Goal: Task Accomplishment & Management: Complete application form

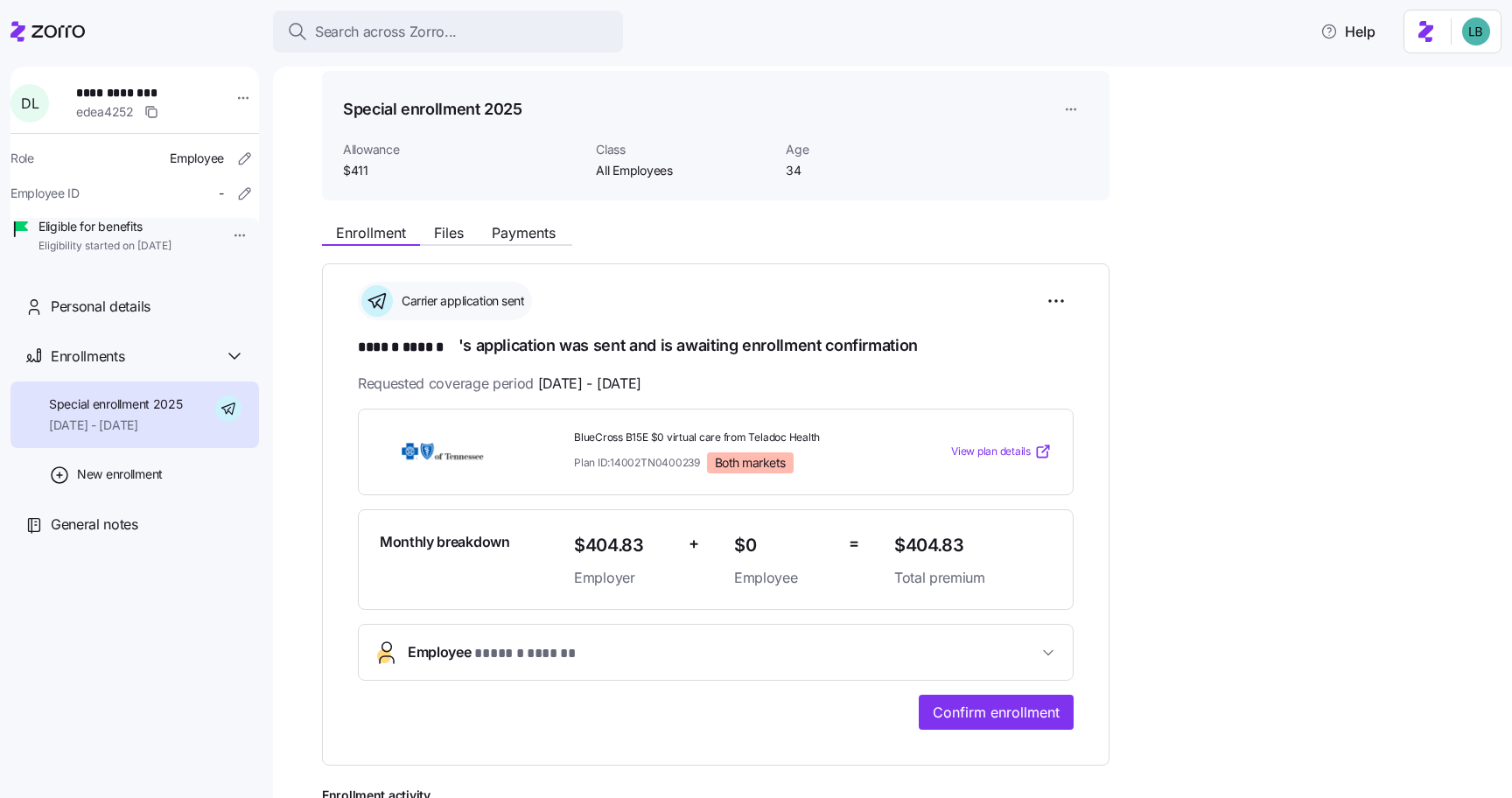
scroll to position [66, 0]
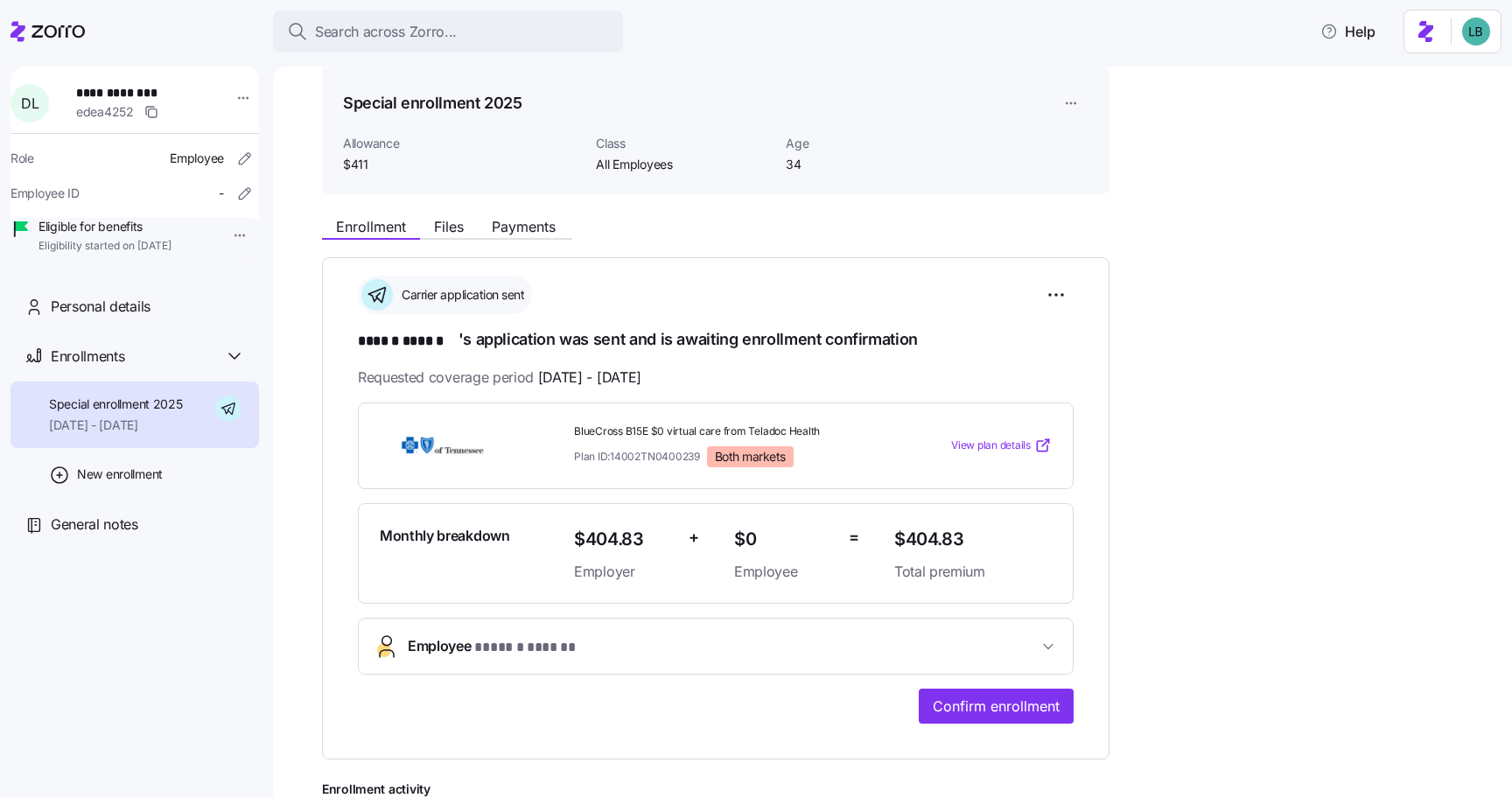
click at [156, 94] on span "**********" at bounding box center [137, 93] width 123 height 17
copy span "******"
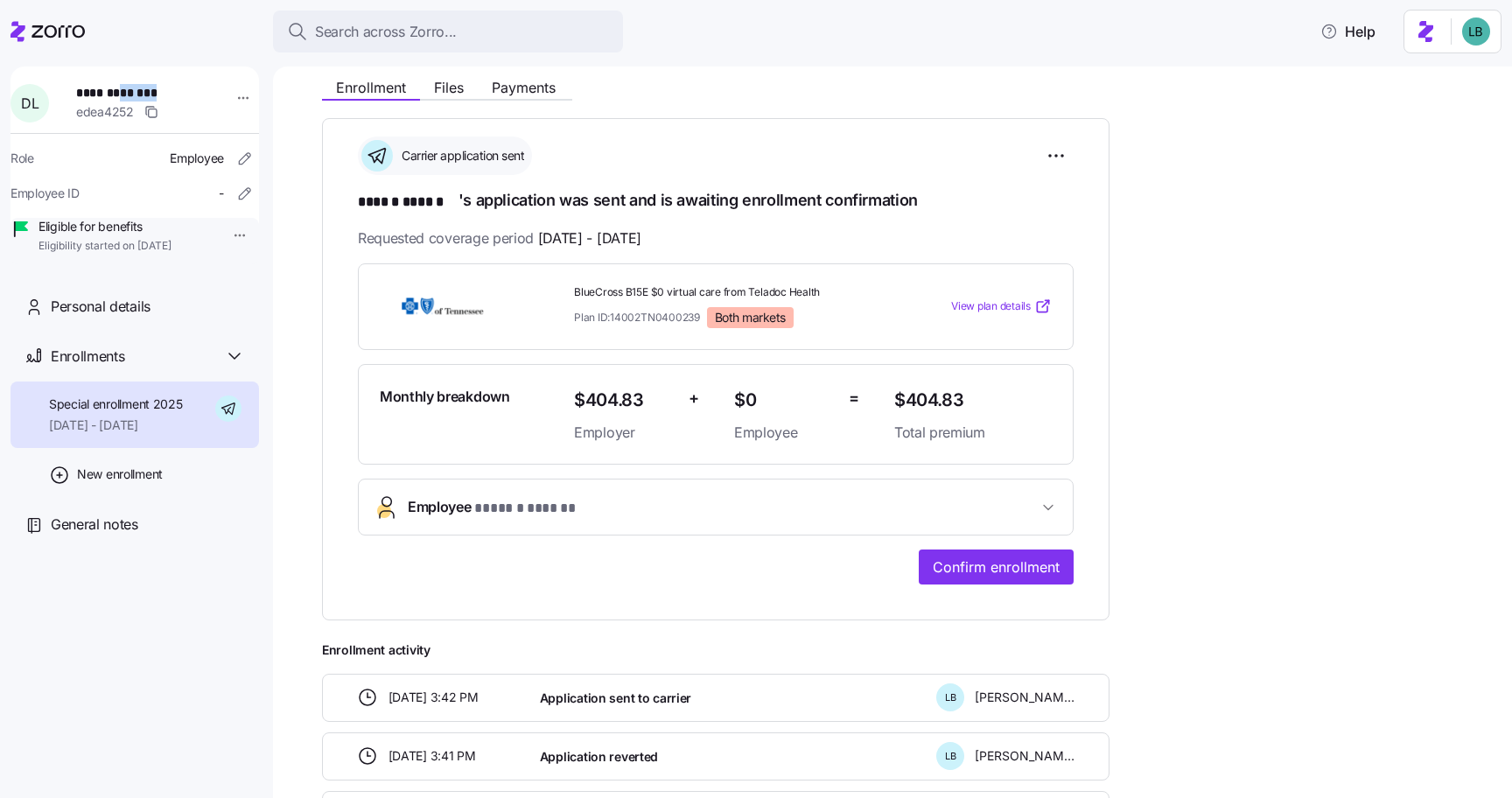
scroll to position [208, 0]
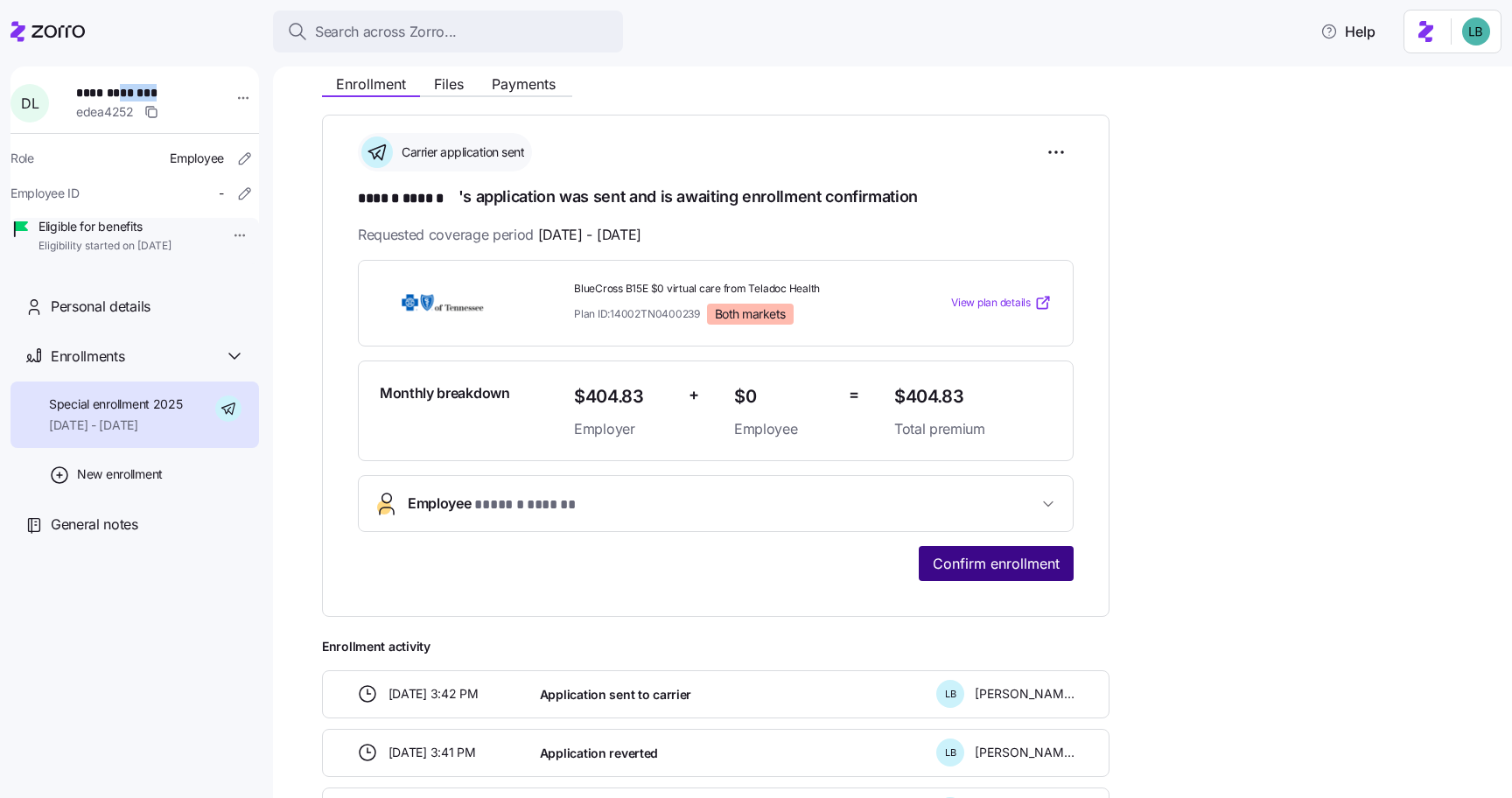
click at [1015, 557] on span "Confirm enrollment" at bounding box center [995, 564] width 126 height 21
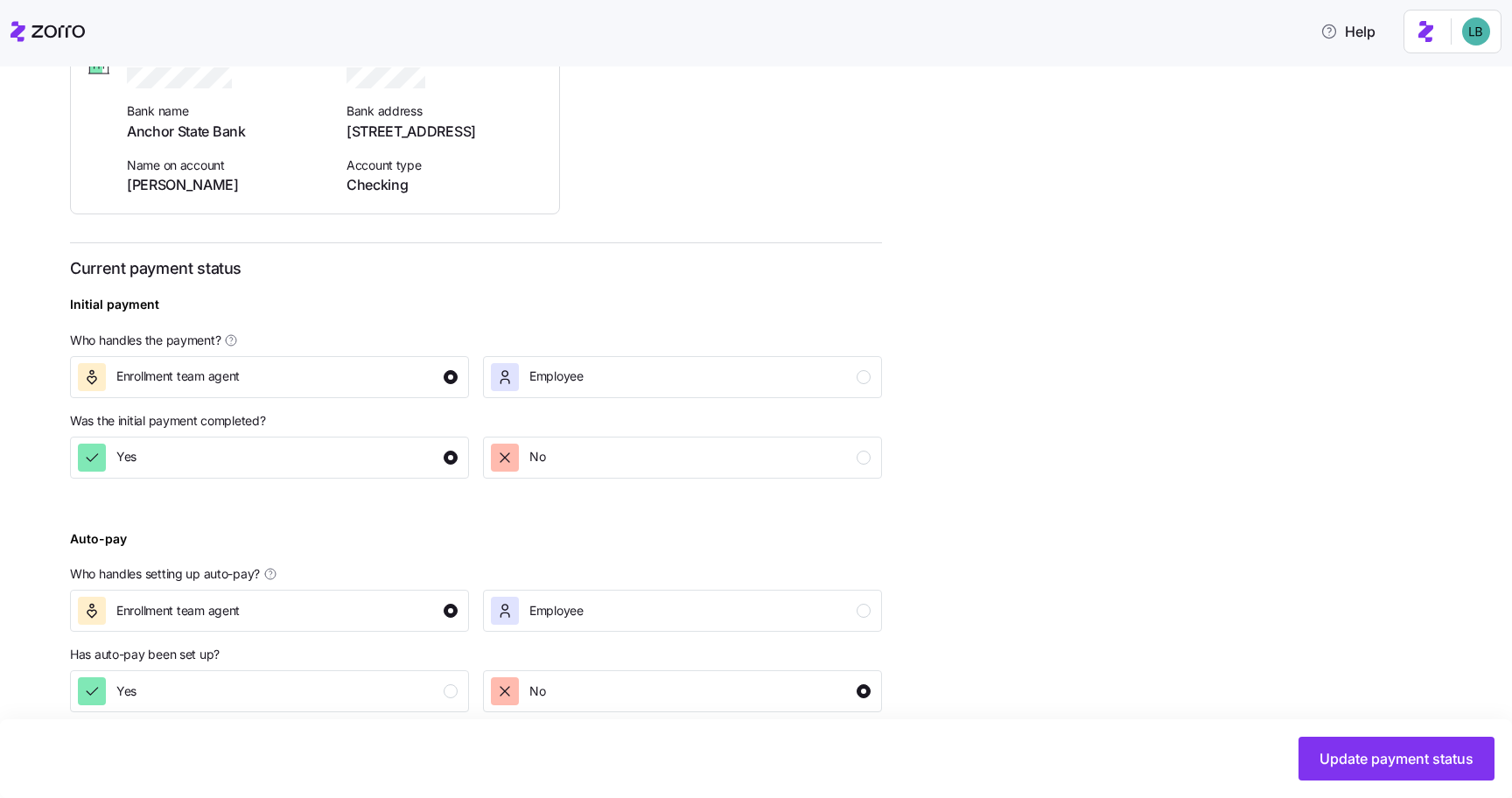
scroll to position [439, 0]
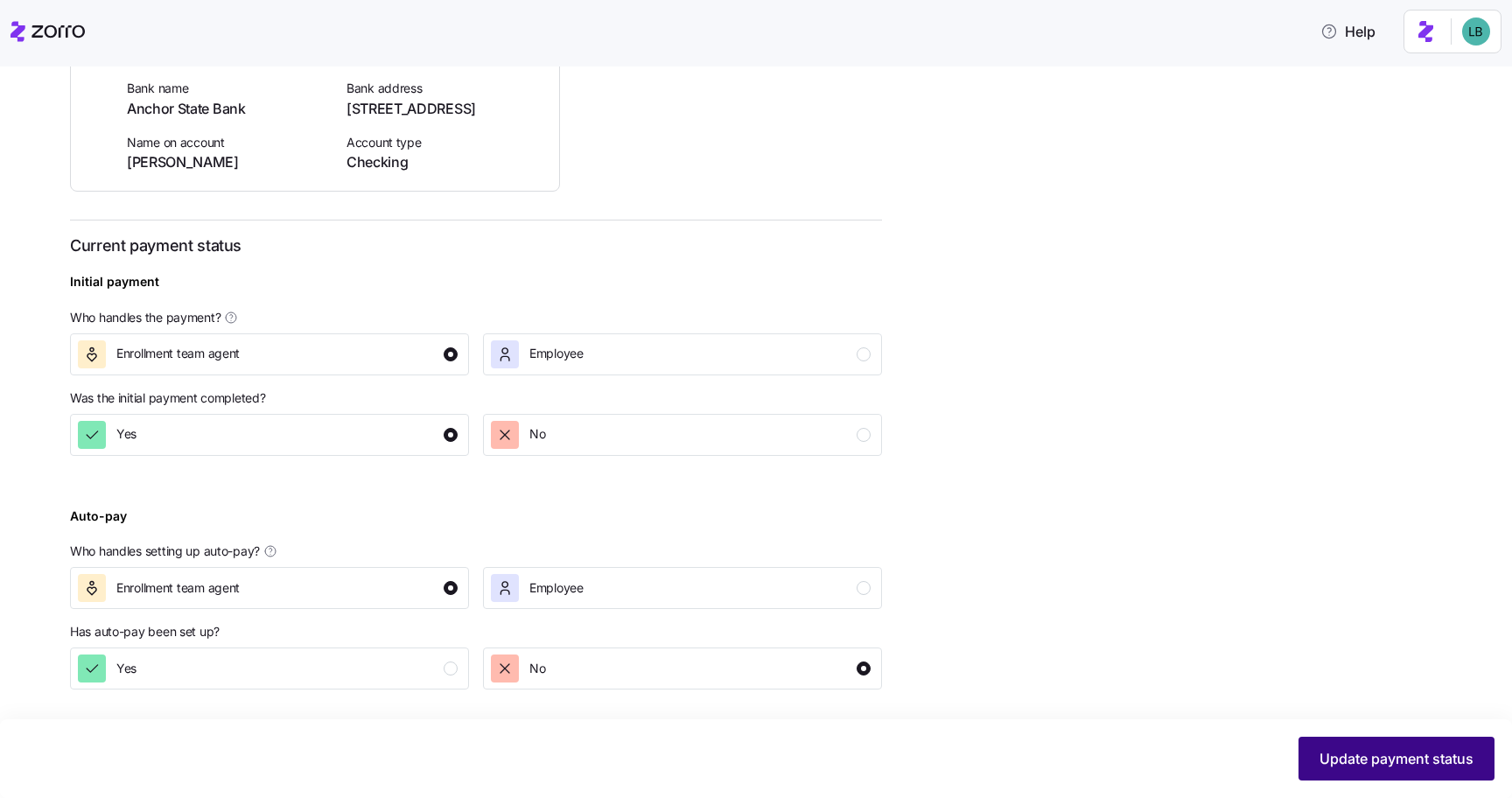
click at [1355, 764] on span "Update payment status" at bounding box center [1397, 758] width 154 height 21
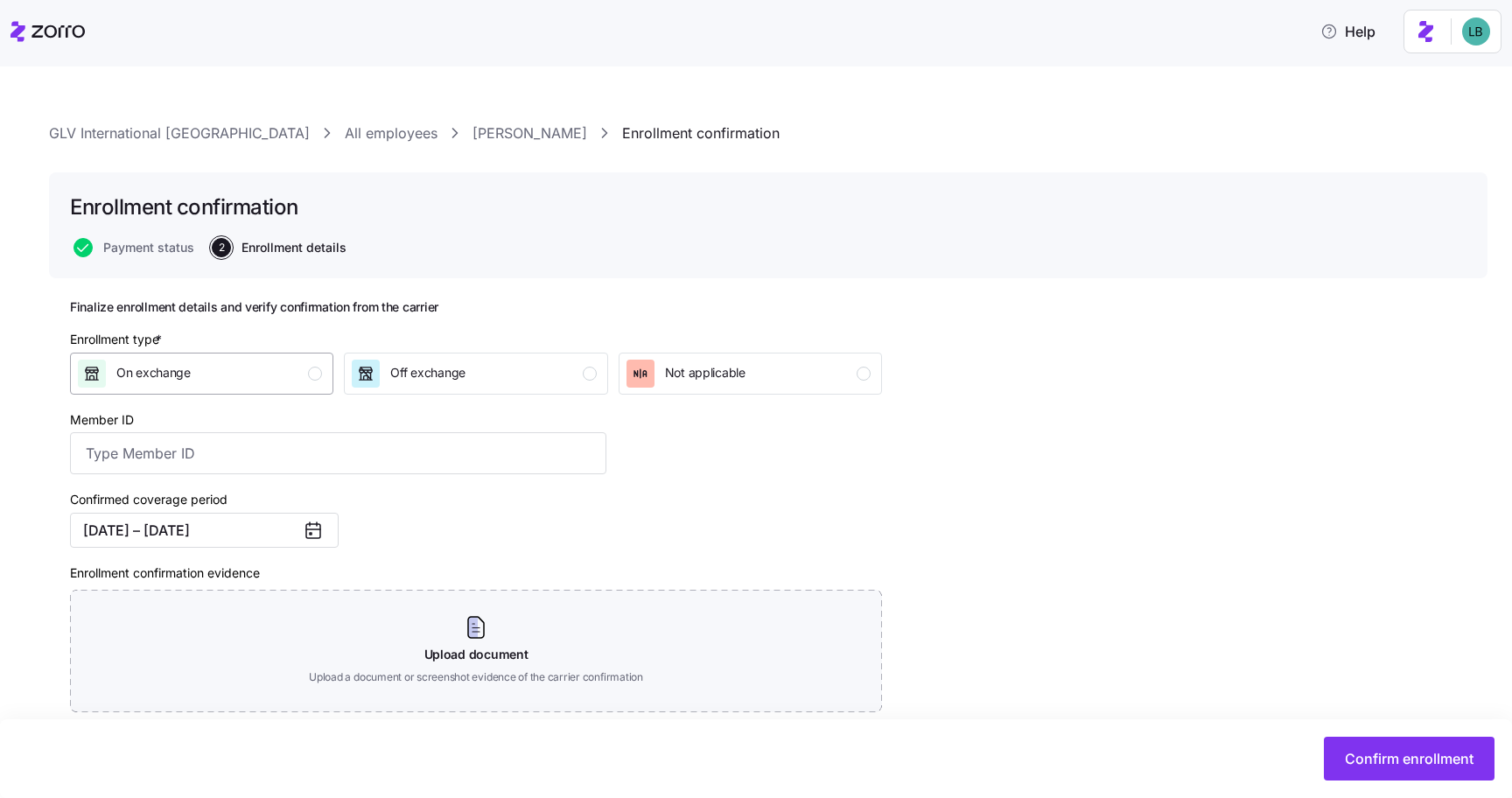
click at [299, 374] on div "On exchange" at bounding box center [200, 373] width 244 height 28
click at [250, 444] on input "Member ID" at bounding box center [339, 454] width 537 height 42
paste input "910900178"
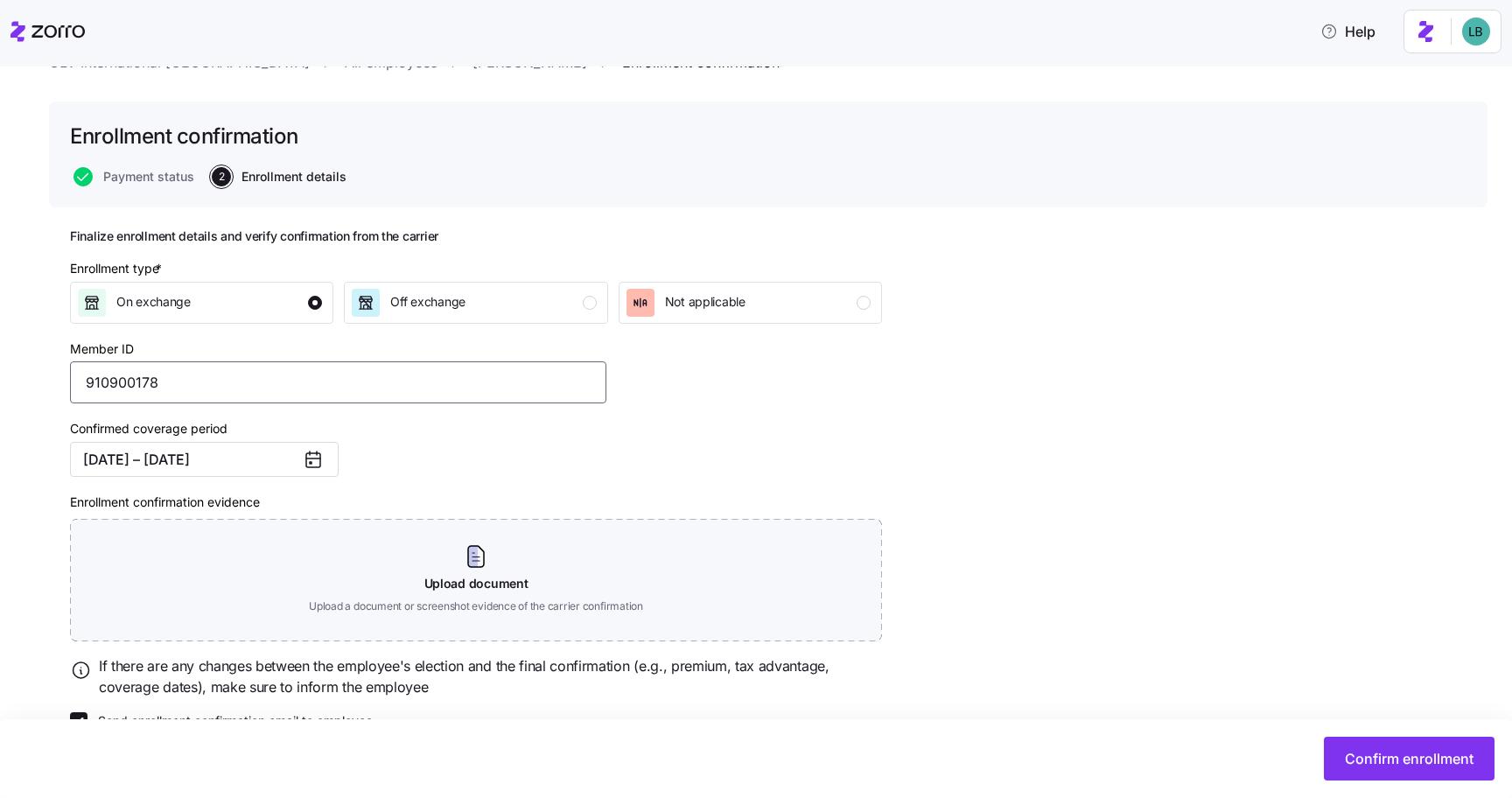
scroll to position [113, 0]
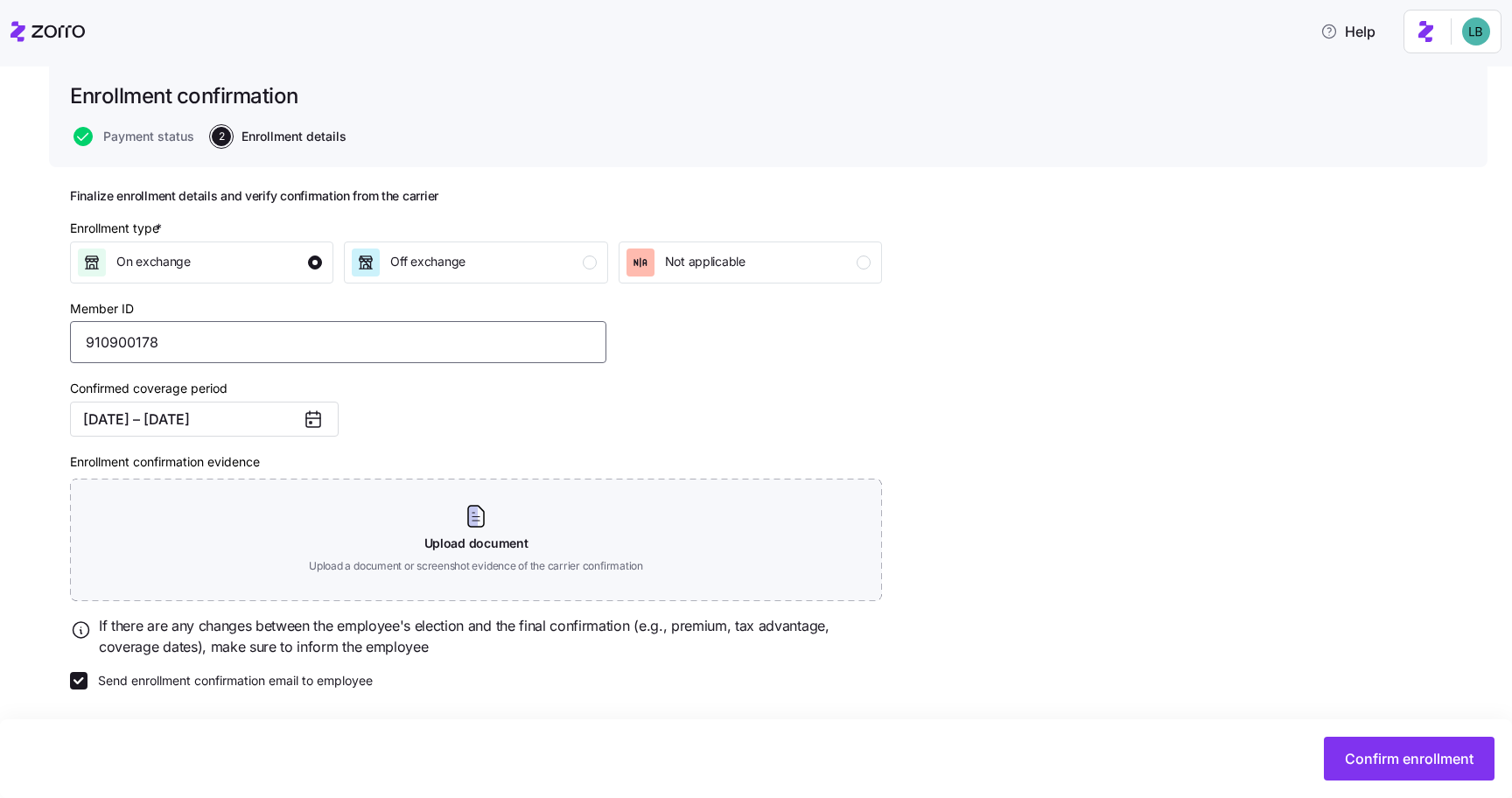
type input "910900178"
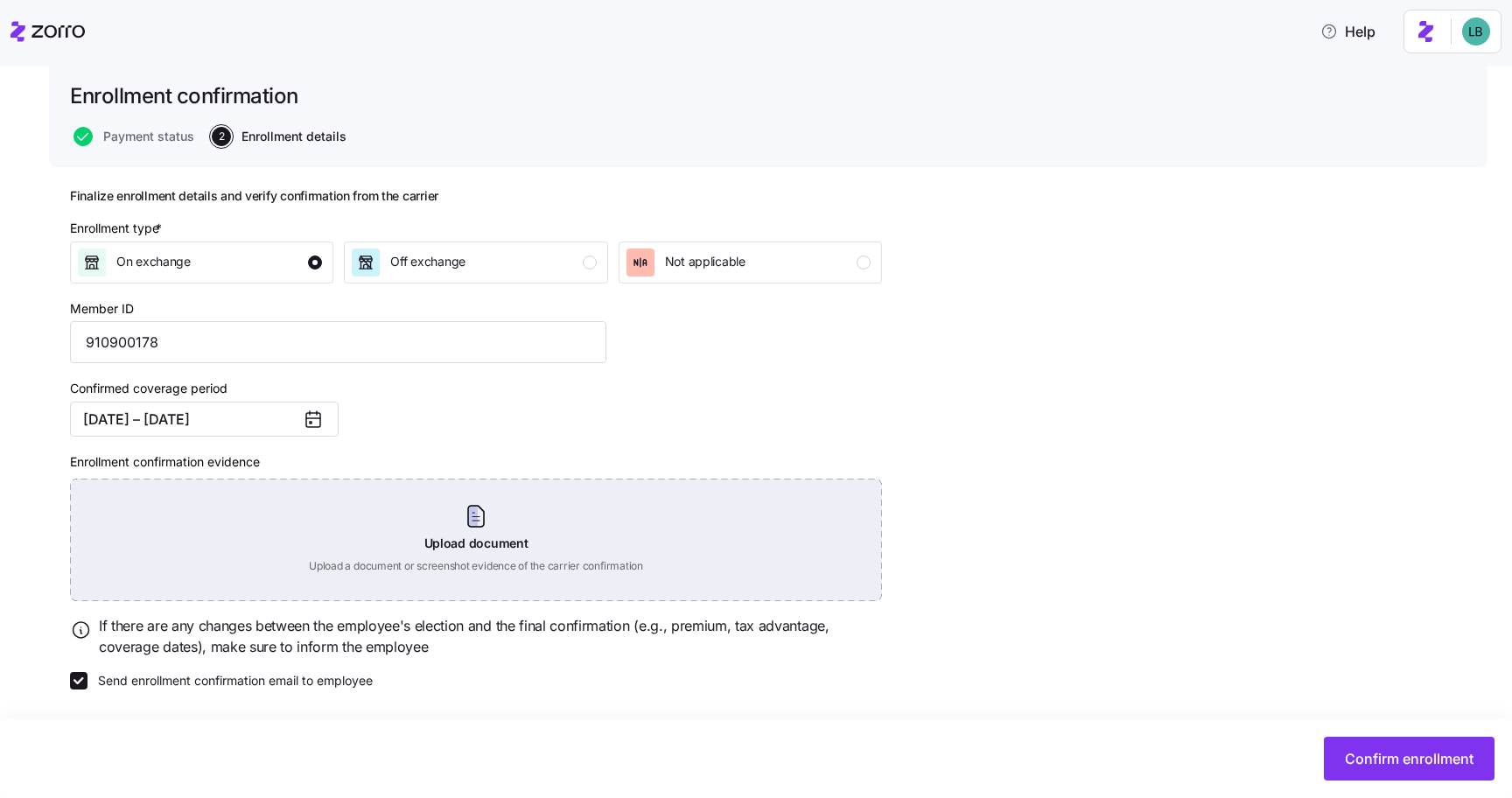
click at [470, 515] on div "Upload document Upload a document or screenshot evidence of the carrier confirm…" at bounding box center [476, 539] width 812 height 123
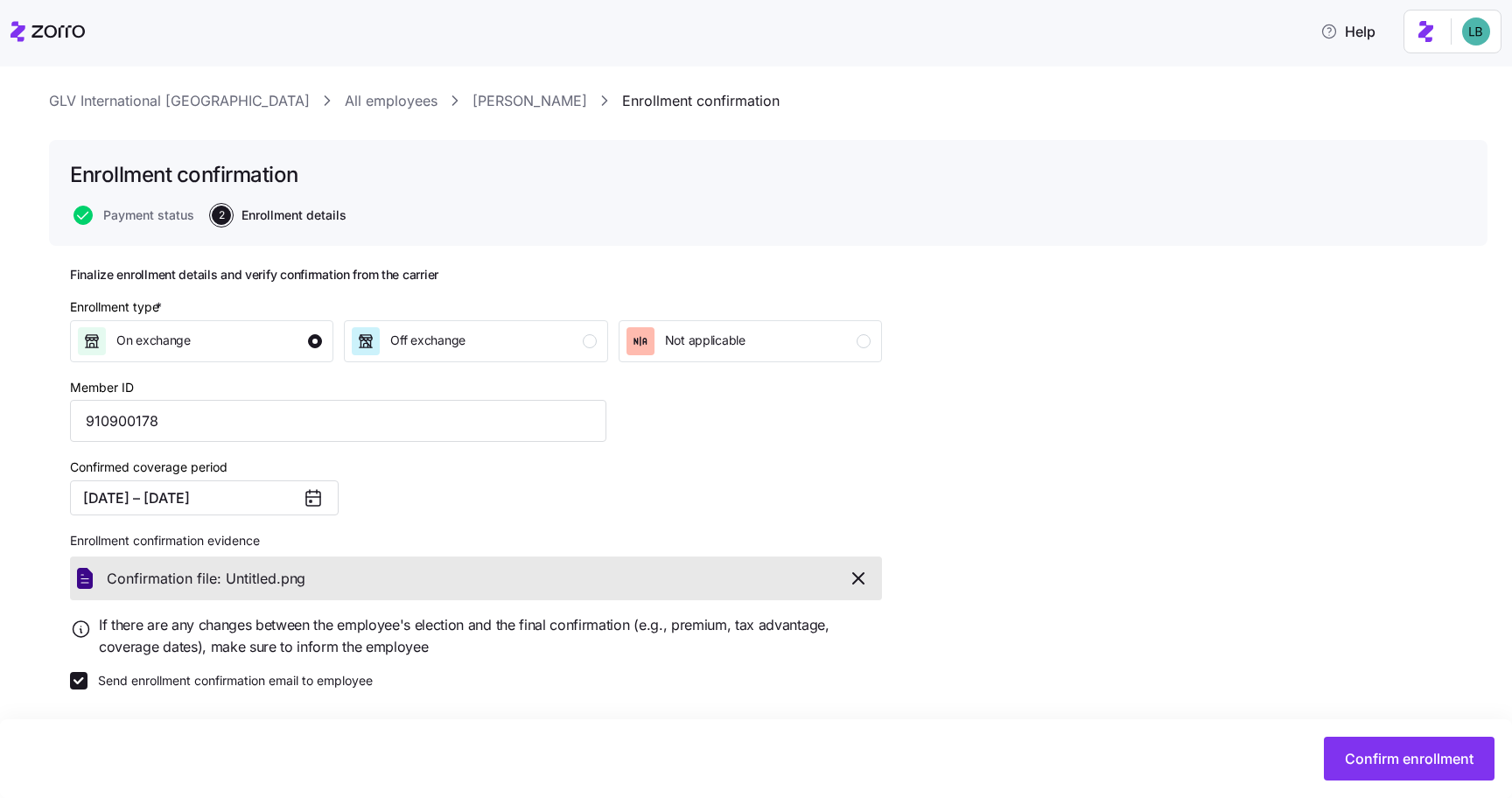
scroll to position [33, 0]
click at [78, 680] on input "Send enrollment confirmation email to employee" at bounding box center [79, 680] width 17 height 17
checkbox input "false"
click at [1423, 757] on span "Confirm enrollment" at bounding box center [1409, 758] width 128 height 21
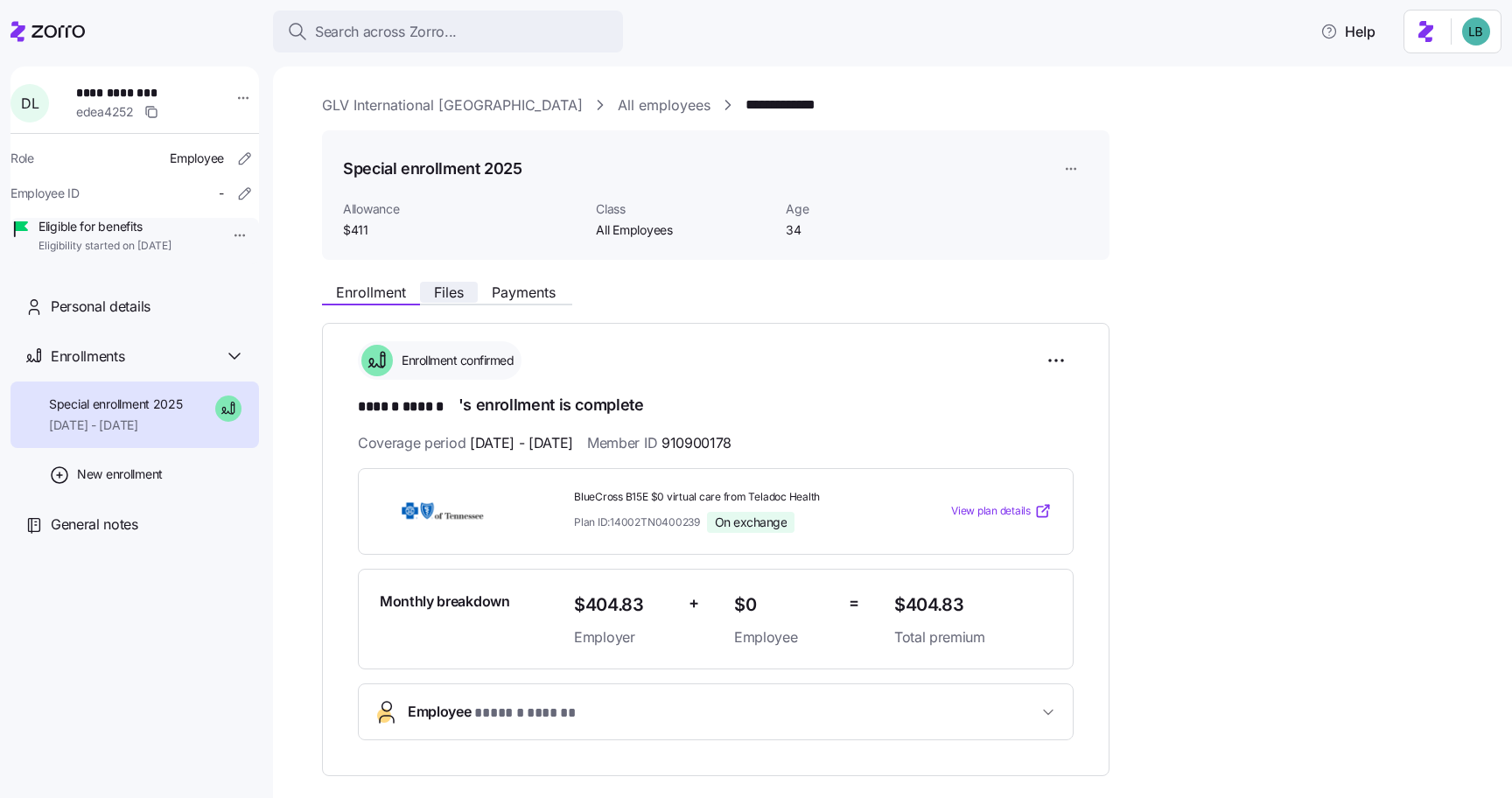
click at [437, 290] on span "Files" at bounding box center [449, 291] width 30 height 14
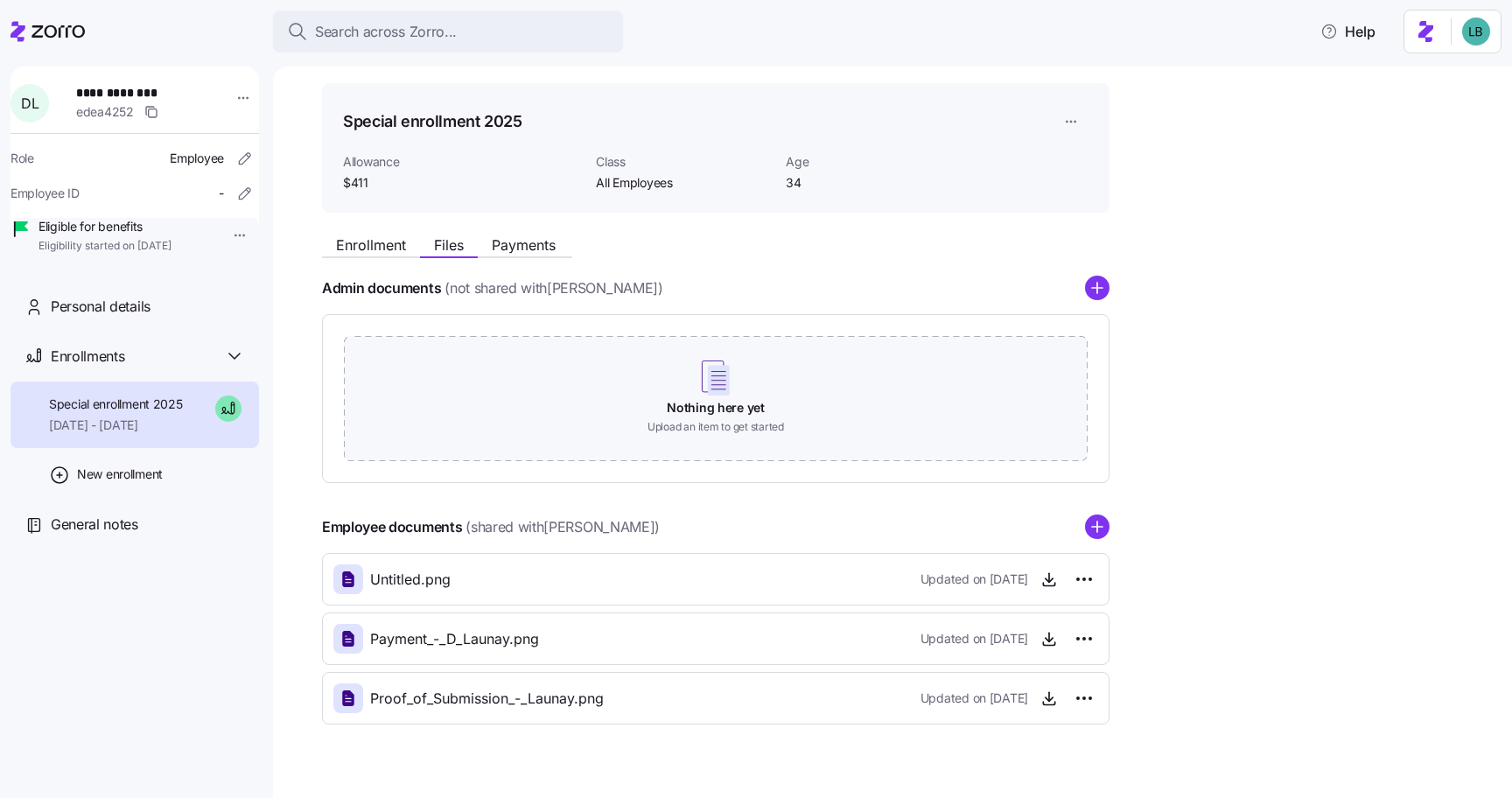
scroll to position [79, 0]
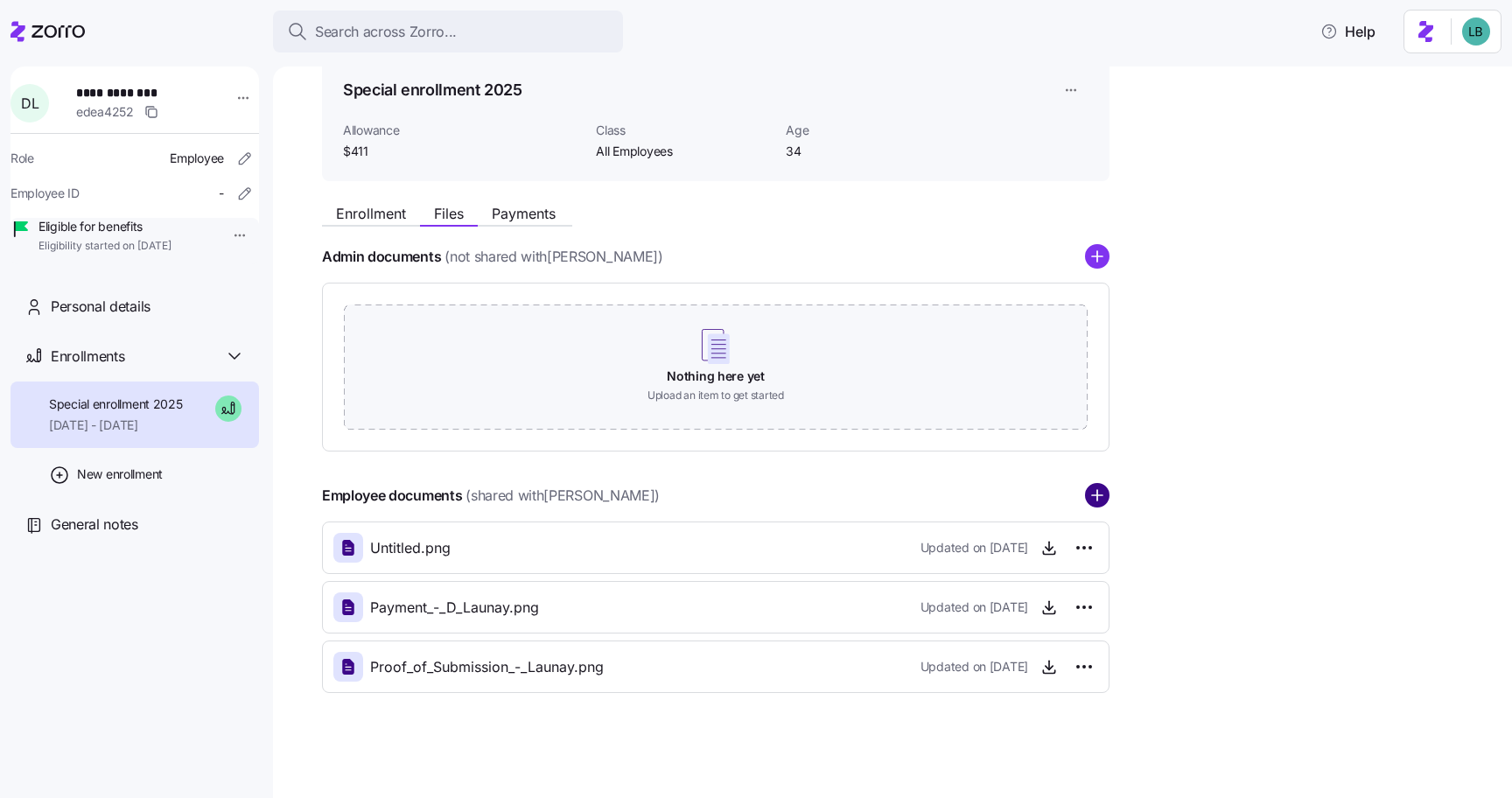
click at [1098, 506] on circle "add icon" at bounding box center [1098, 496] width 23 height 23
click at [1101, 491] on circle "add icon" at bounding box center [1098, 496] width 23 height 23
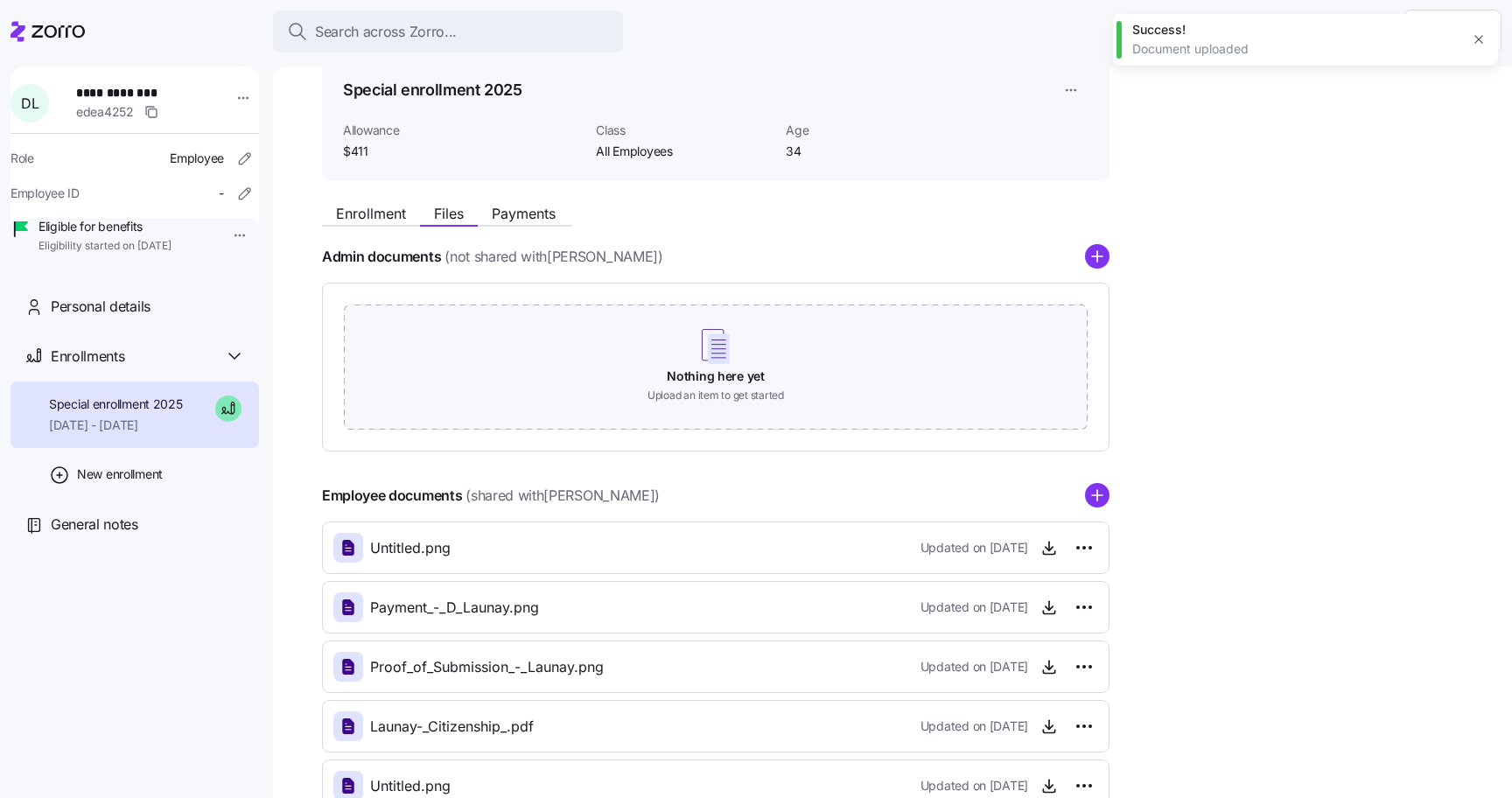
scroll to position [198, 0]
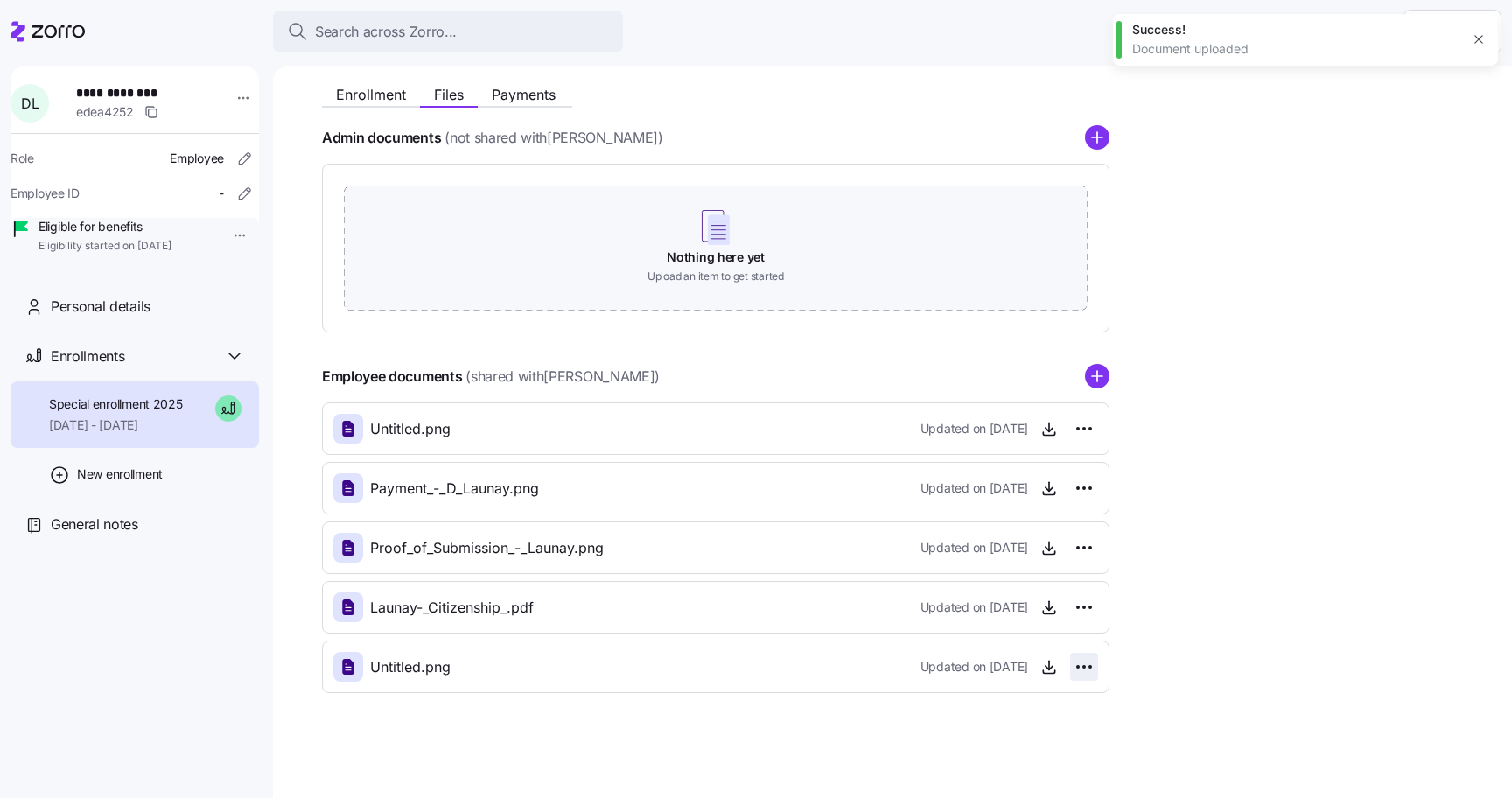
click at [1087, 669] on html "**********" at bounding box center [756, 394] width 1512 height 787
click at [977, 737] on div "Delete" at bounding box center [1006, 733] width 167 height 28
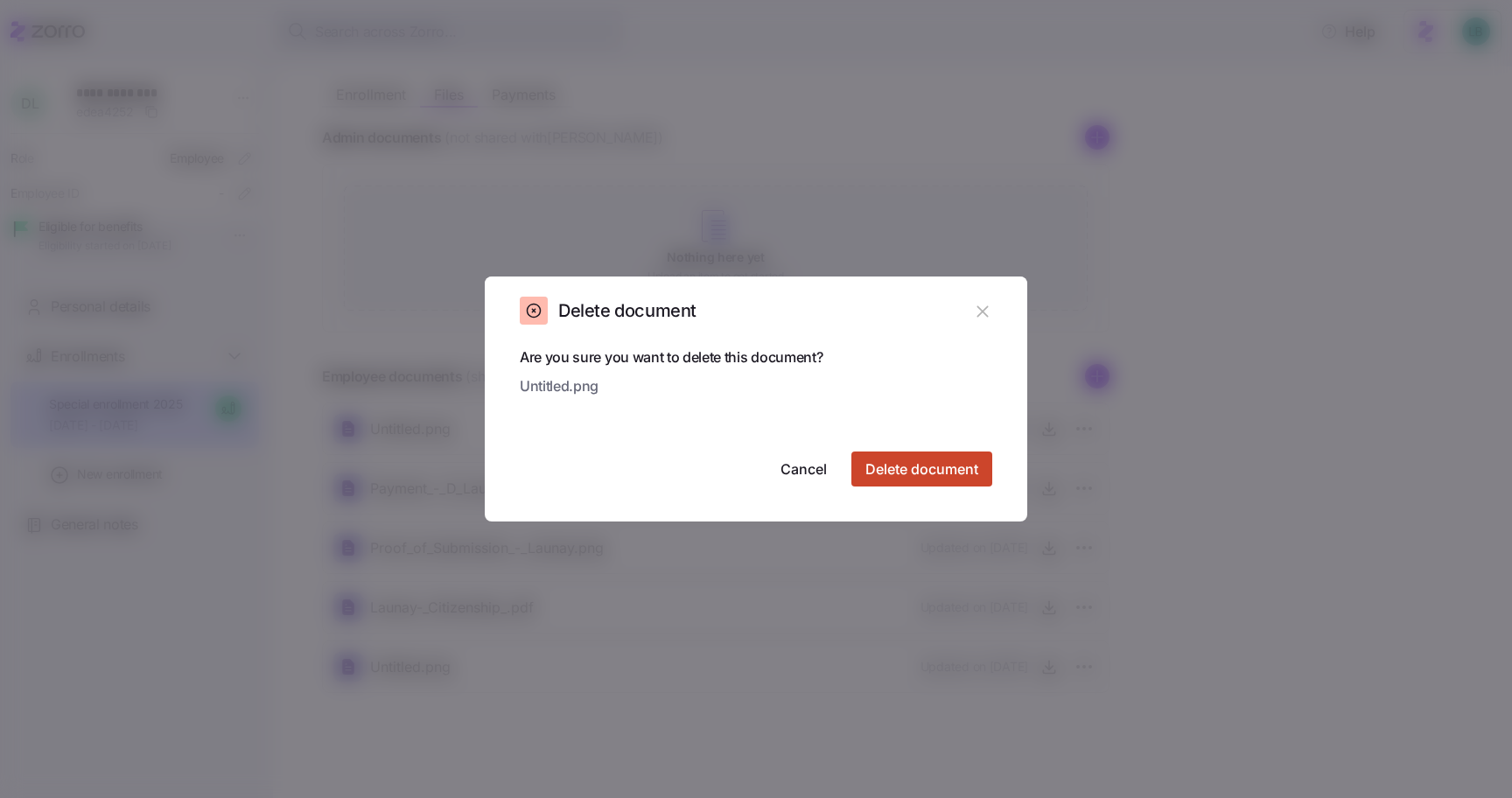
click at [972, 480] on button "Delete document" at bounding box center [922, 469] width 141 height 35
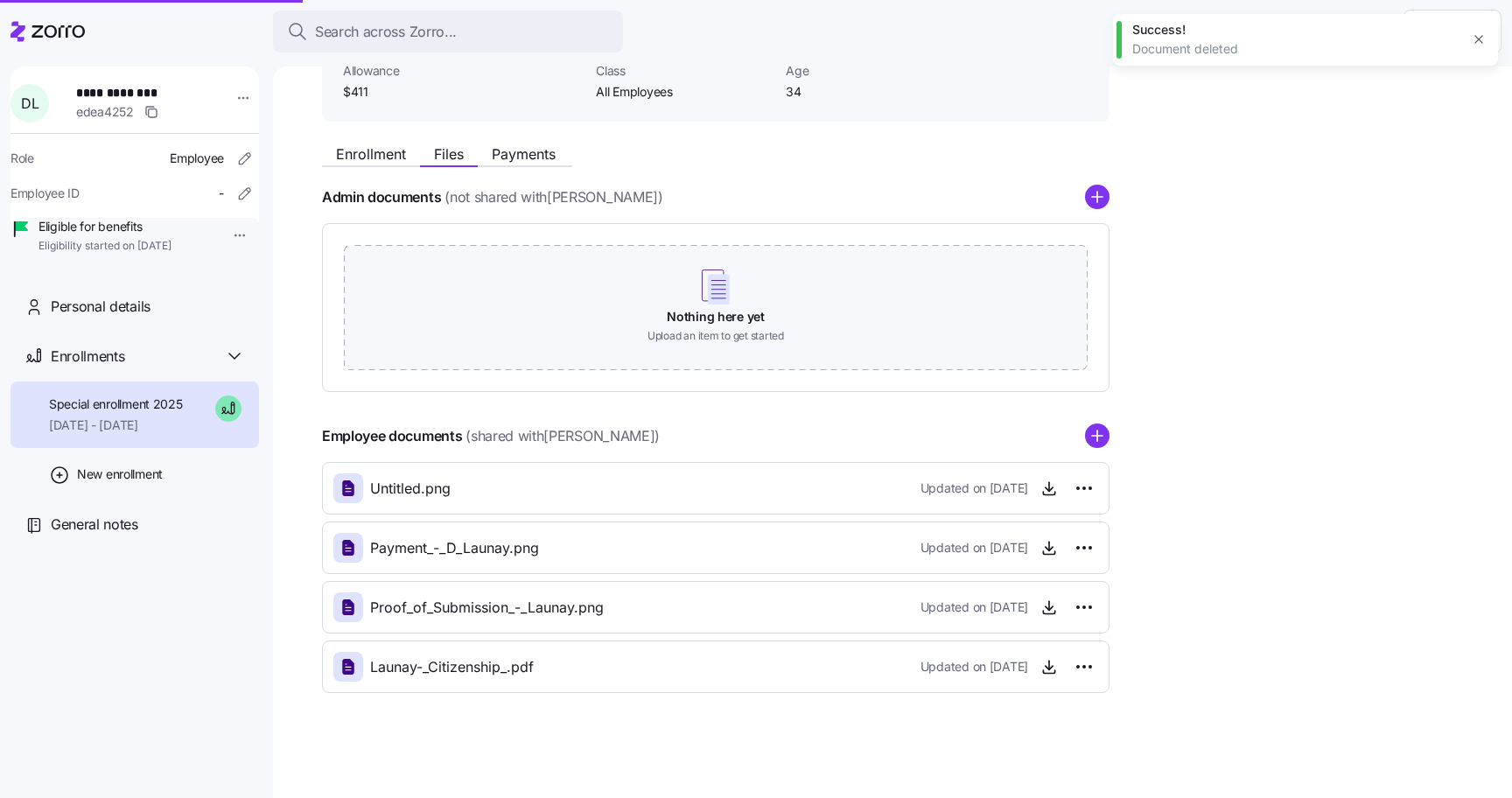
scroll to position [138, 0]
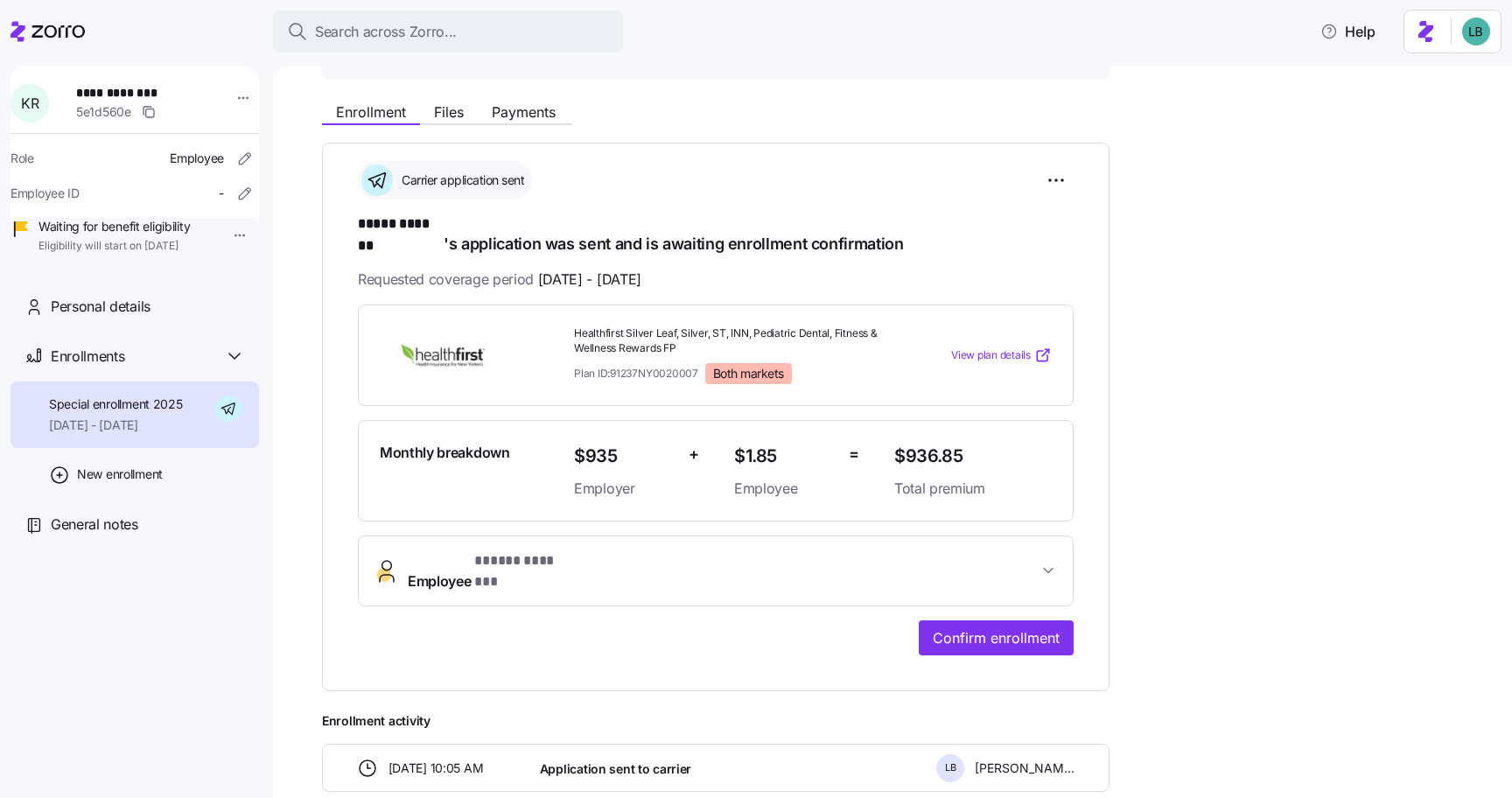
scroll to position [195, 0]
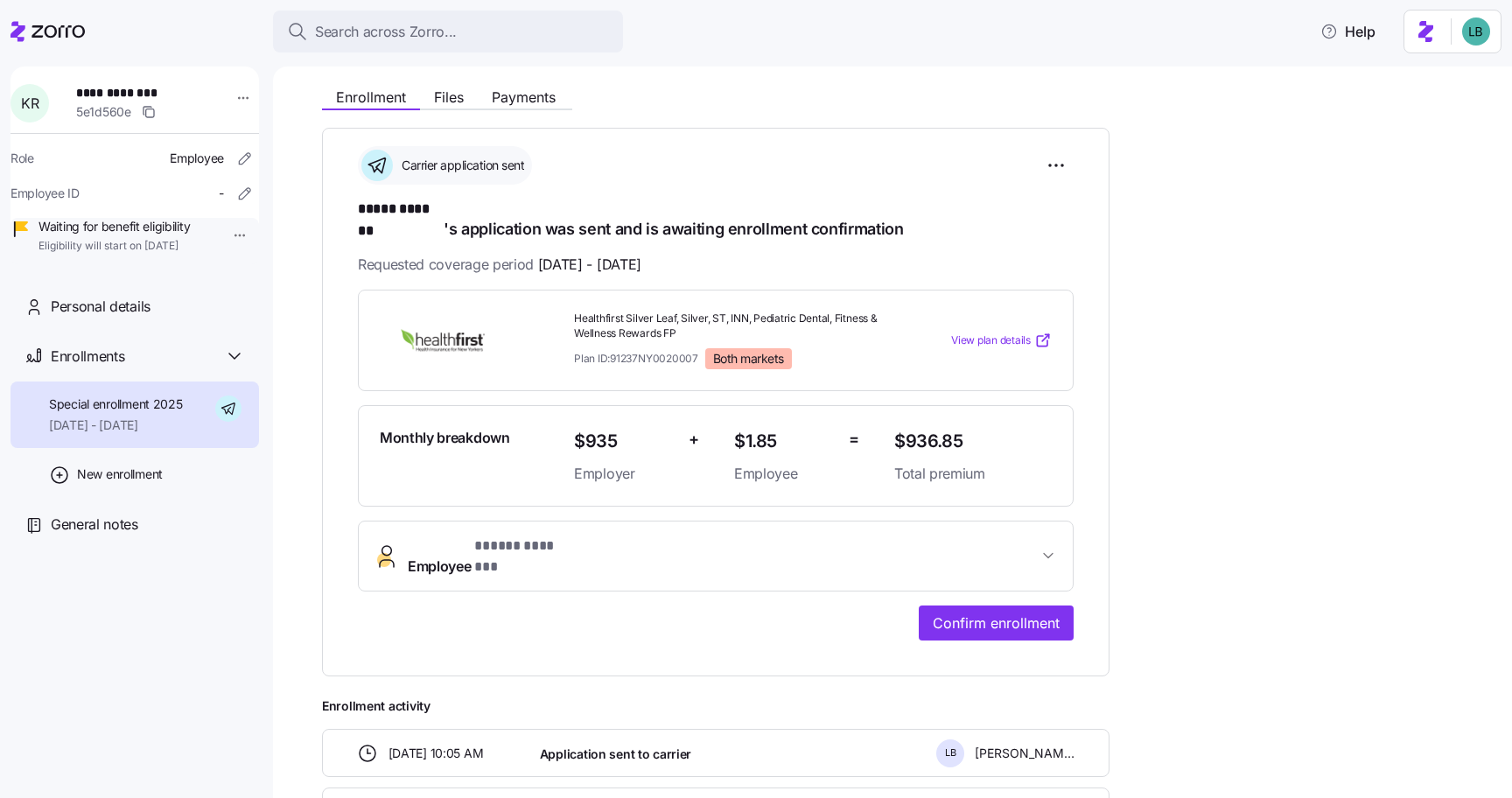
click at [631, 521] on button "Employee * ***** ******* *" at bounding box center [716, 556] width 714 height 70
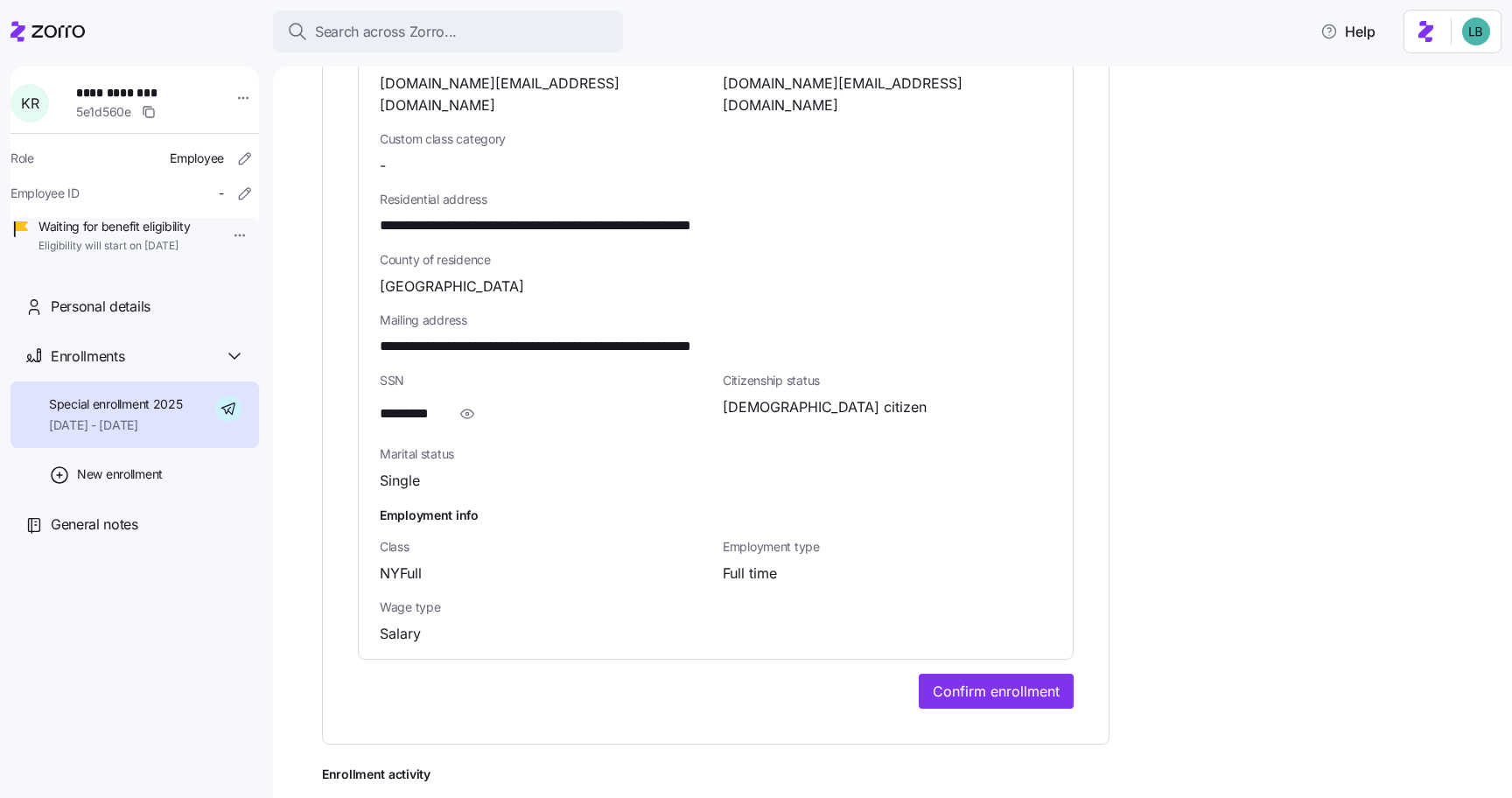
scroll to position [1255, 0]
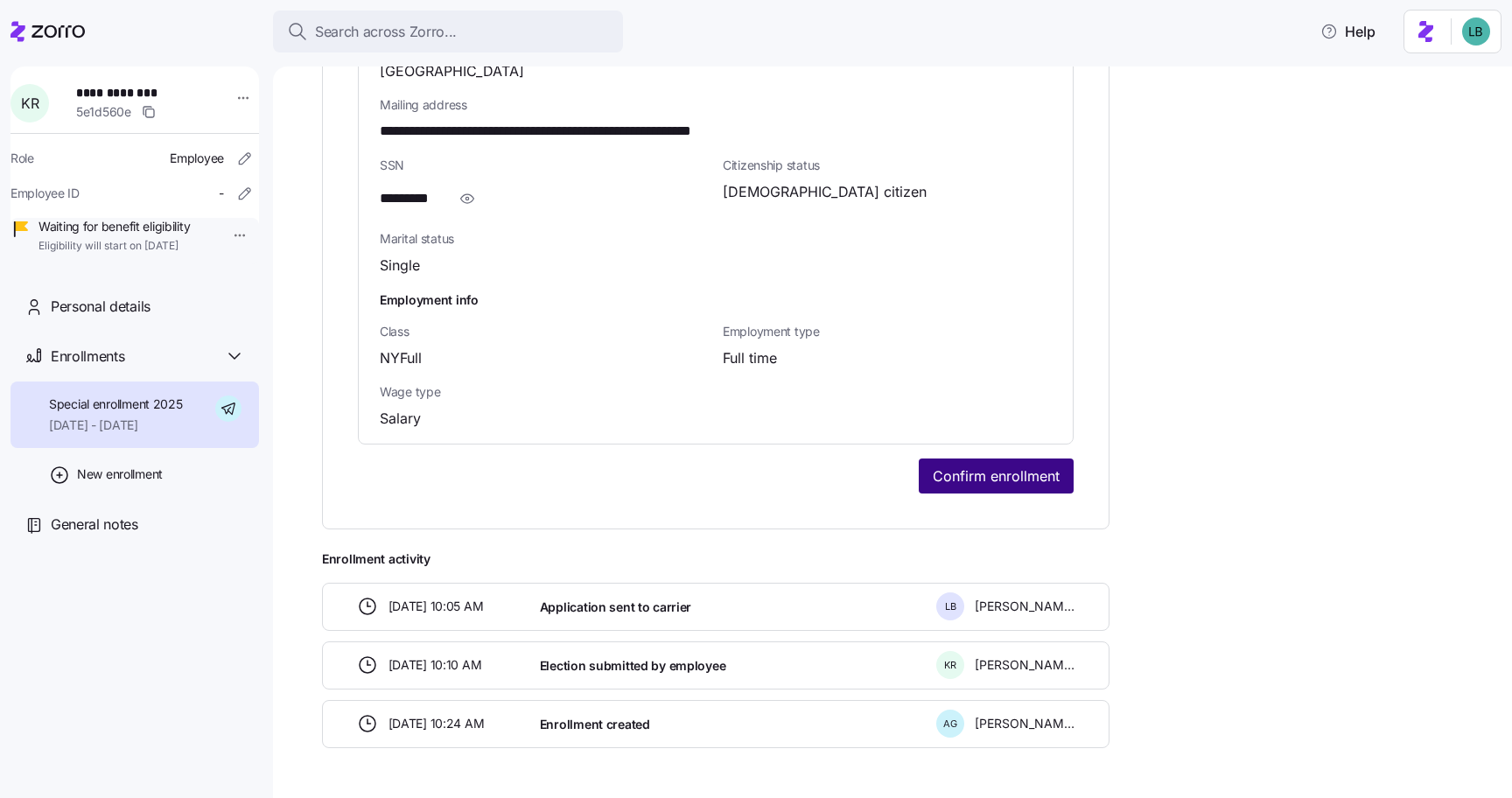
click at [1055, 465] on span "Confirm enrollment" at bounding box center [995, 476] width 126 height 21
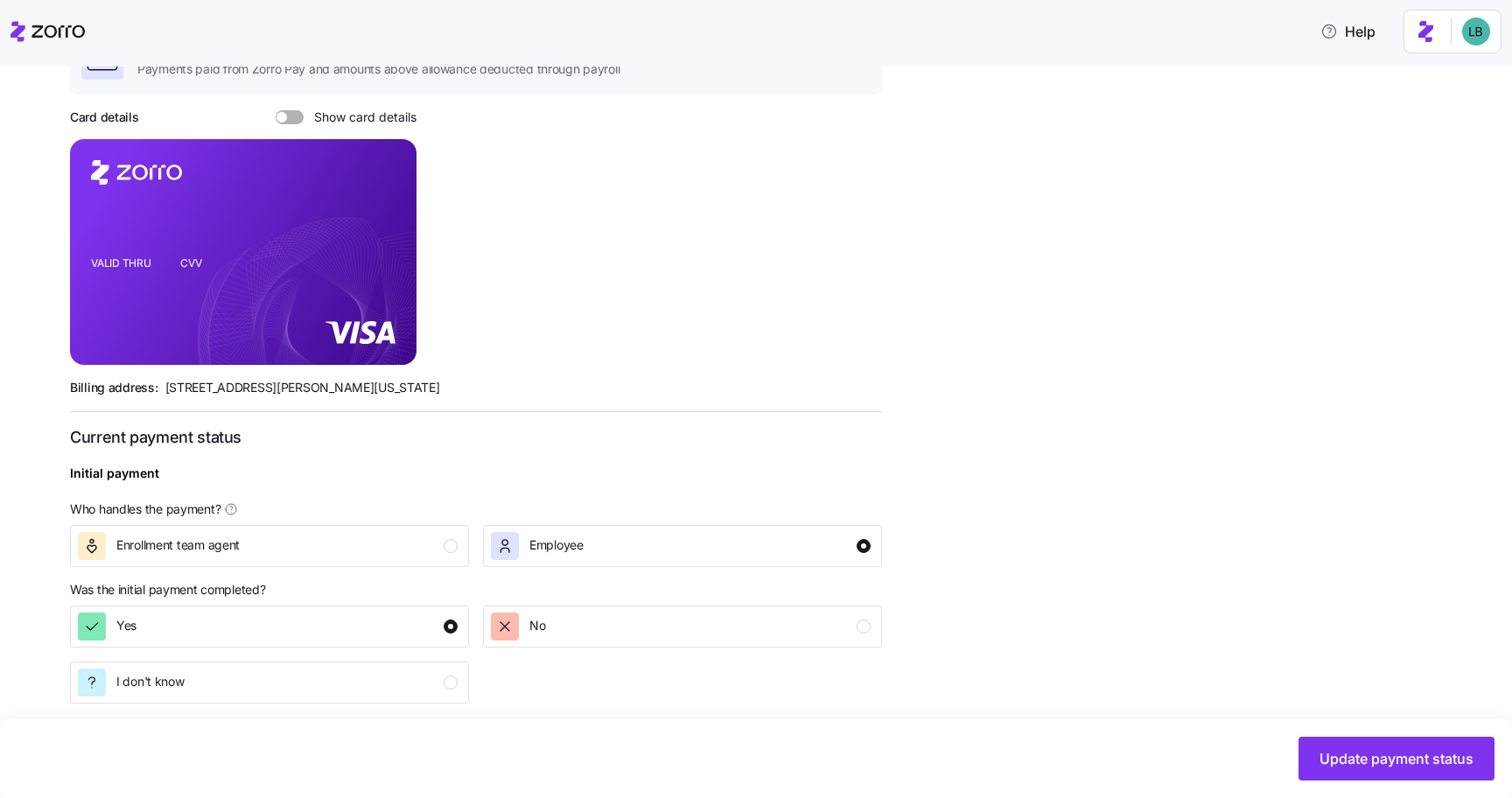
scroll to position [612, 0]
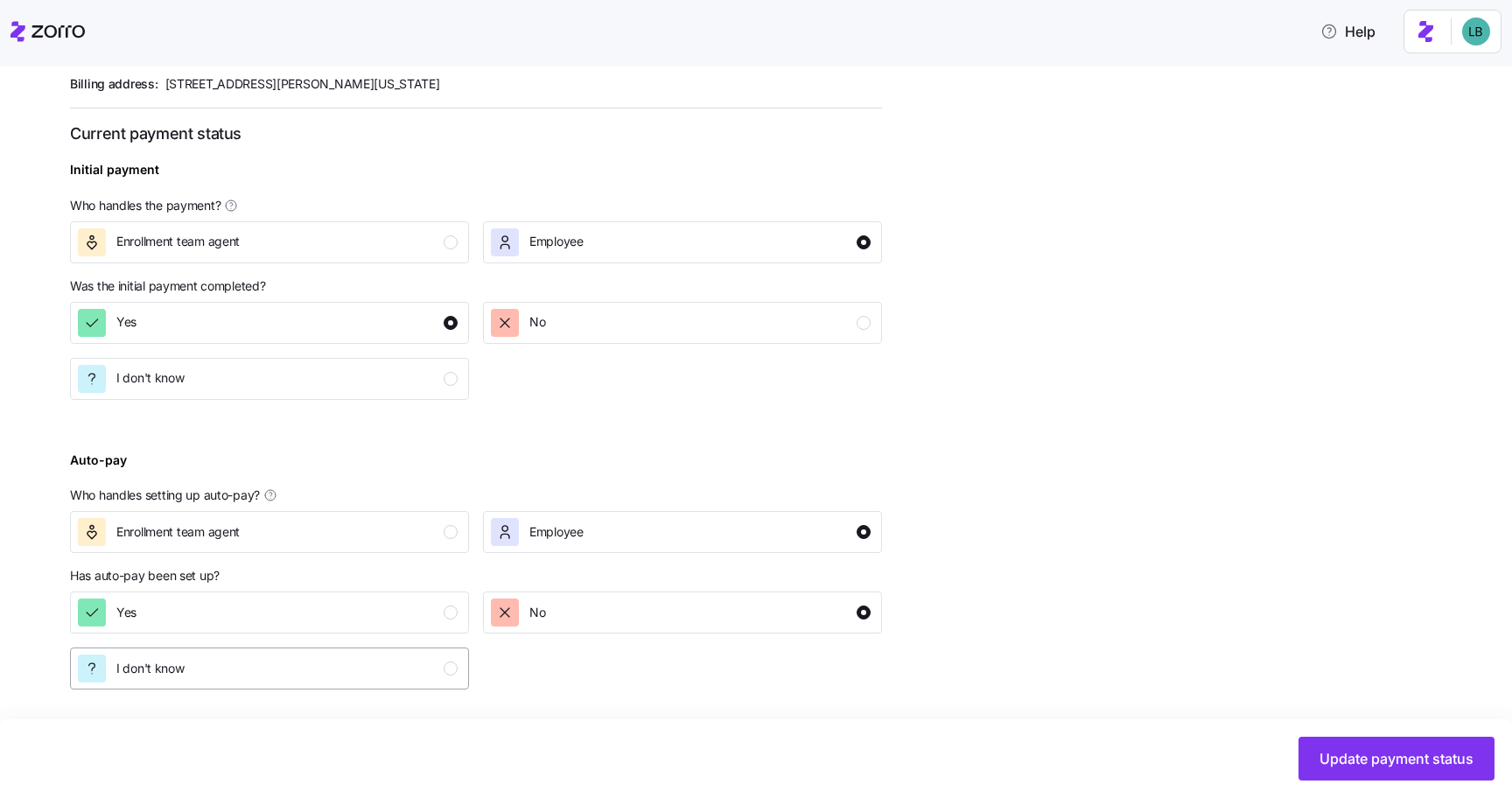
click at [389, 661] on div "I don't know" at bounding box center [267, 668] width 379 height 28
click at [1373, 770] on button "Update payment status" at bounding box center [1396, 757] width 196 height 43
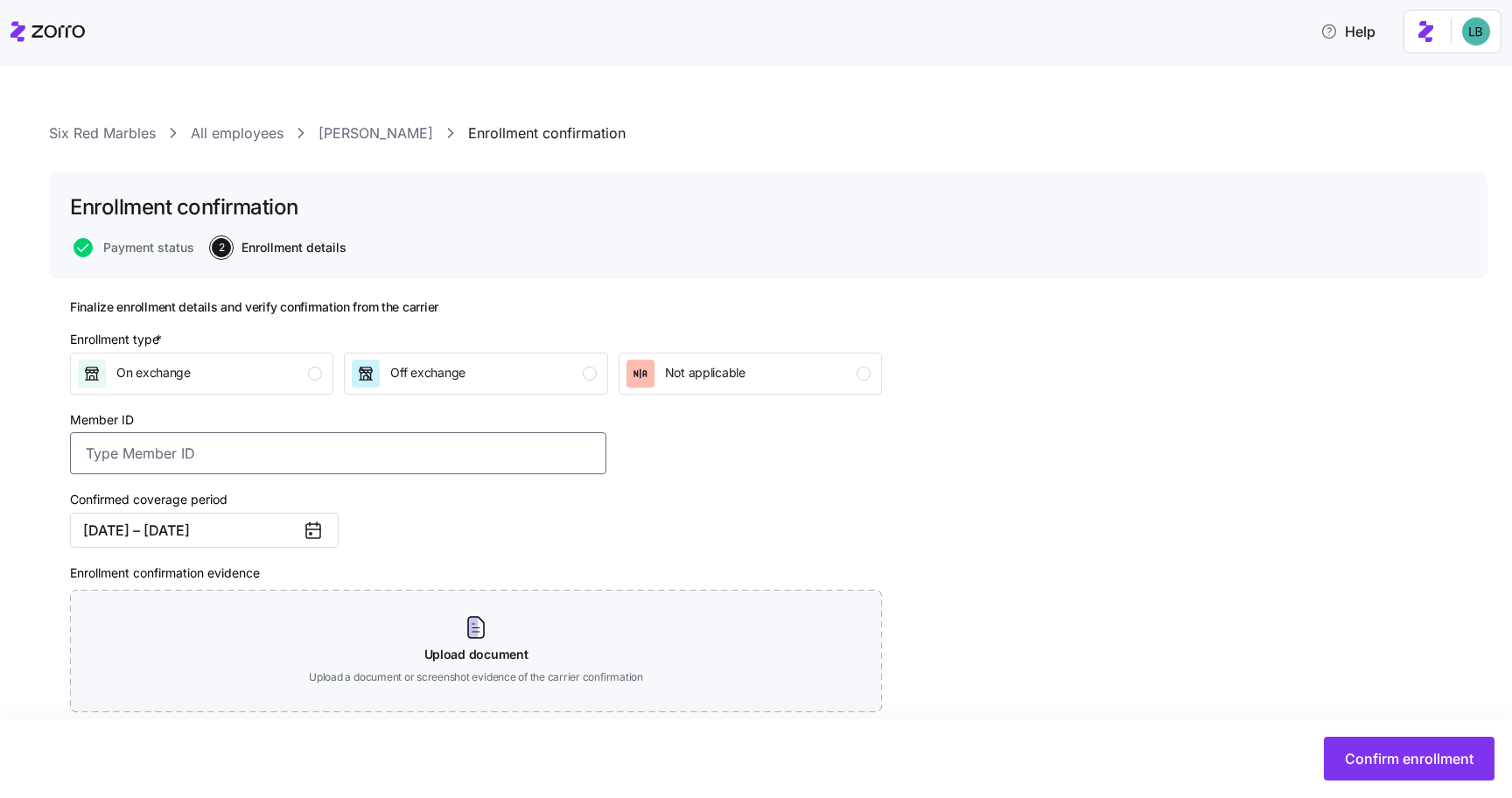
click at [157, 447] on input "Member ID" at bounding box center [339, 454] width 537 height 42
paste input "HX0005652114"
type input "HX0005652114"
click at [228, 375] on div "On exchange" at bounding box center [200, 373] width 244 height 28
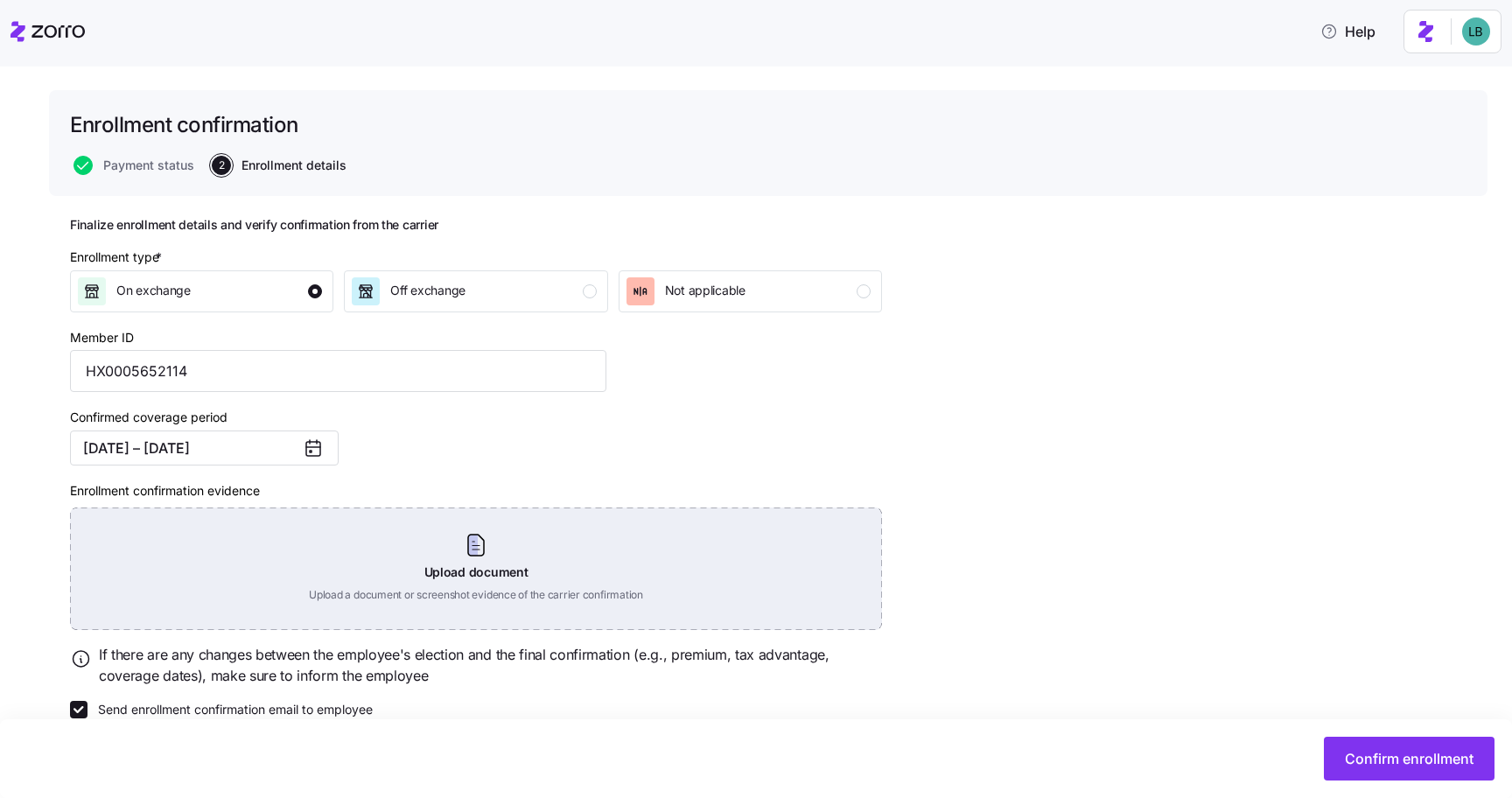
scroll to position [113, 0]
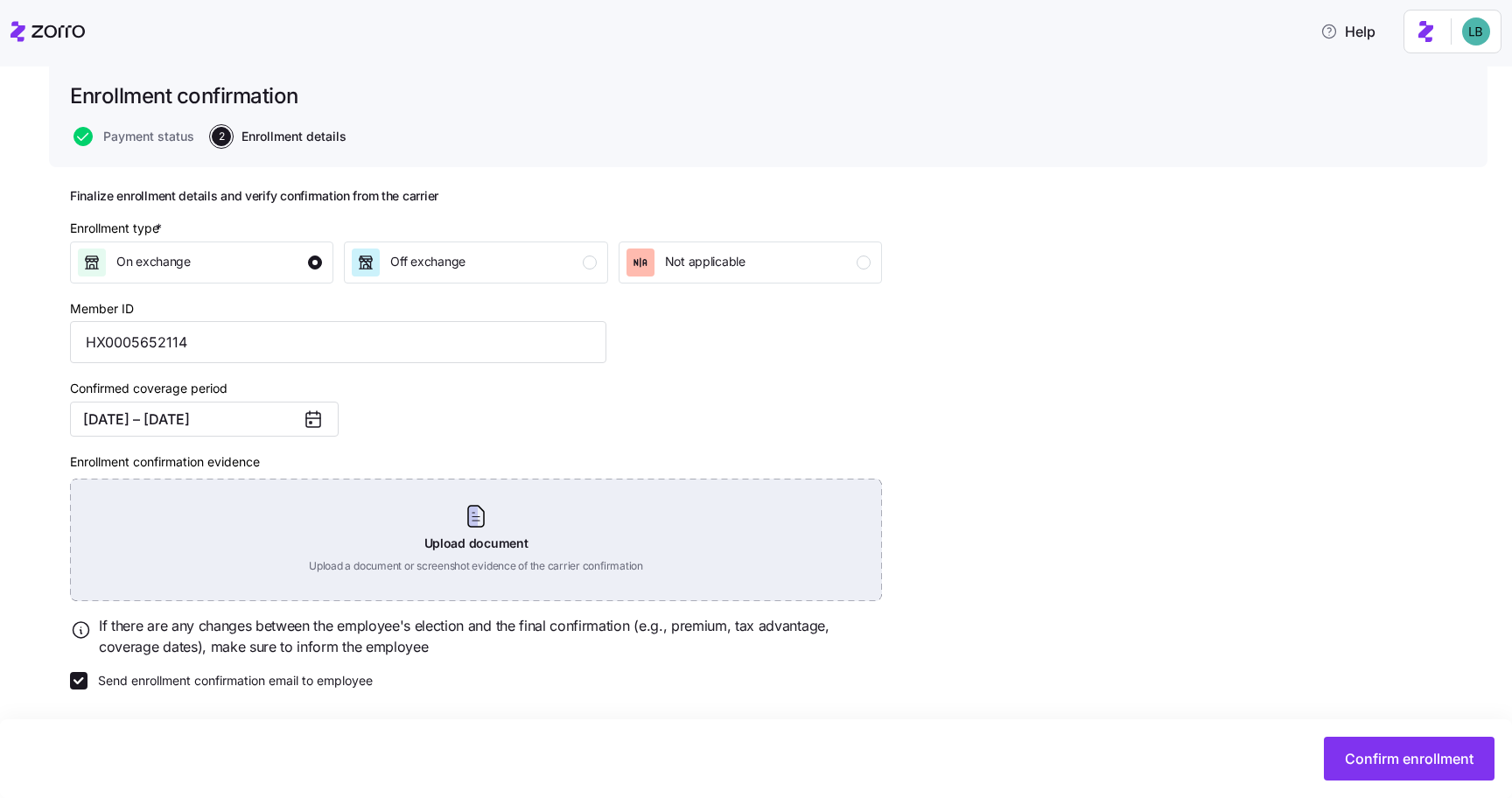
click at [490, 527] on div "Upload document Upload a document or screenshot evidence of the carrier confirm…" at bounding box center [476, 539] width 812 height 123
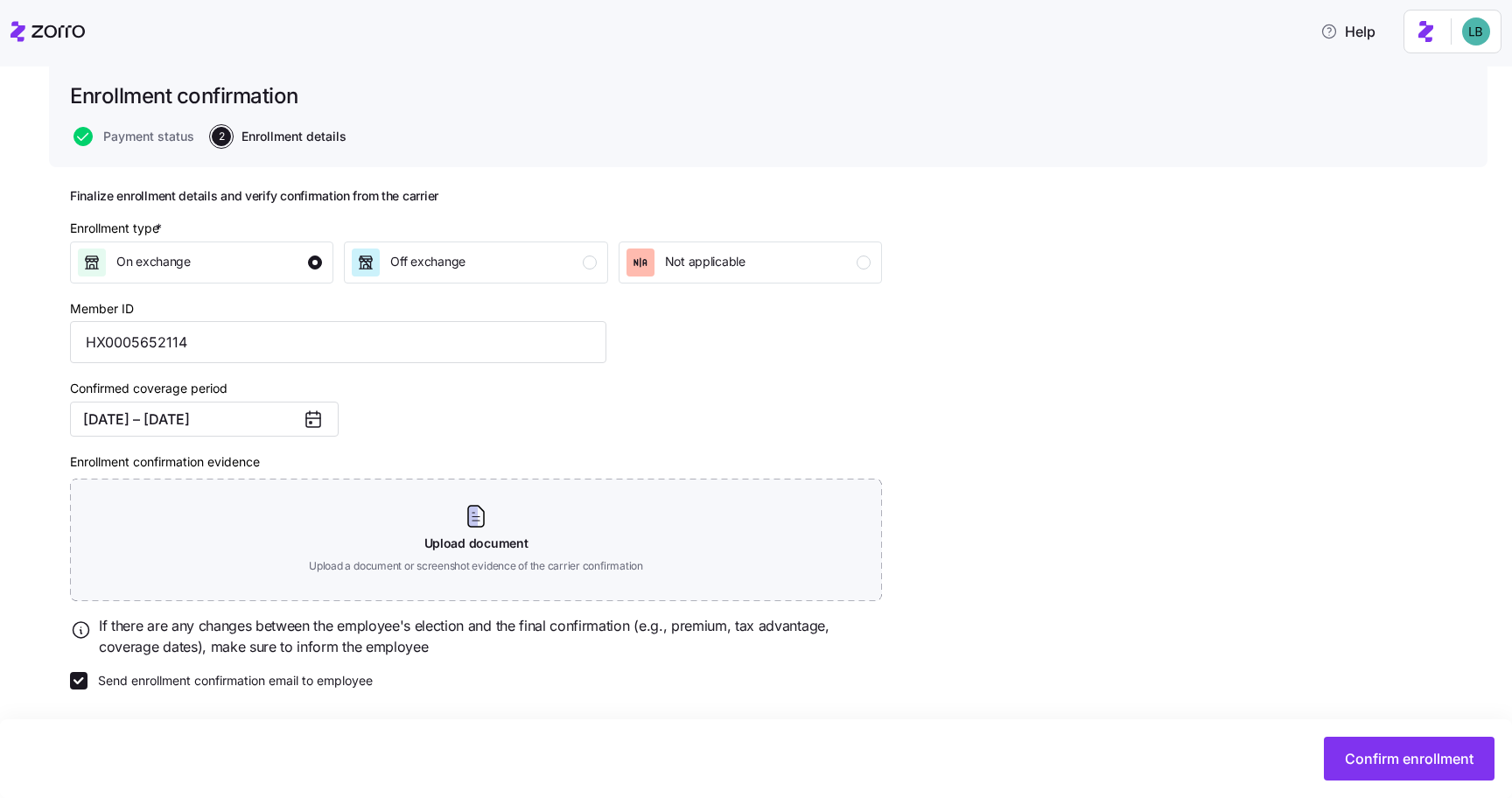
scroll to position [33, 0]
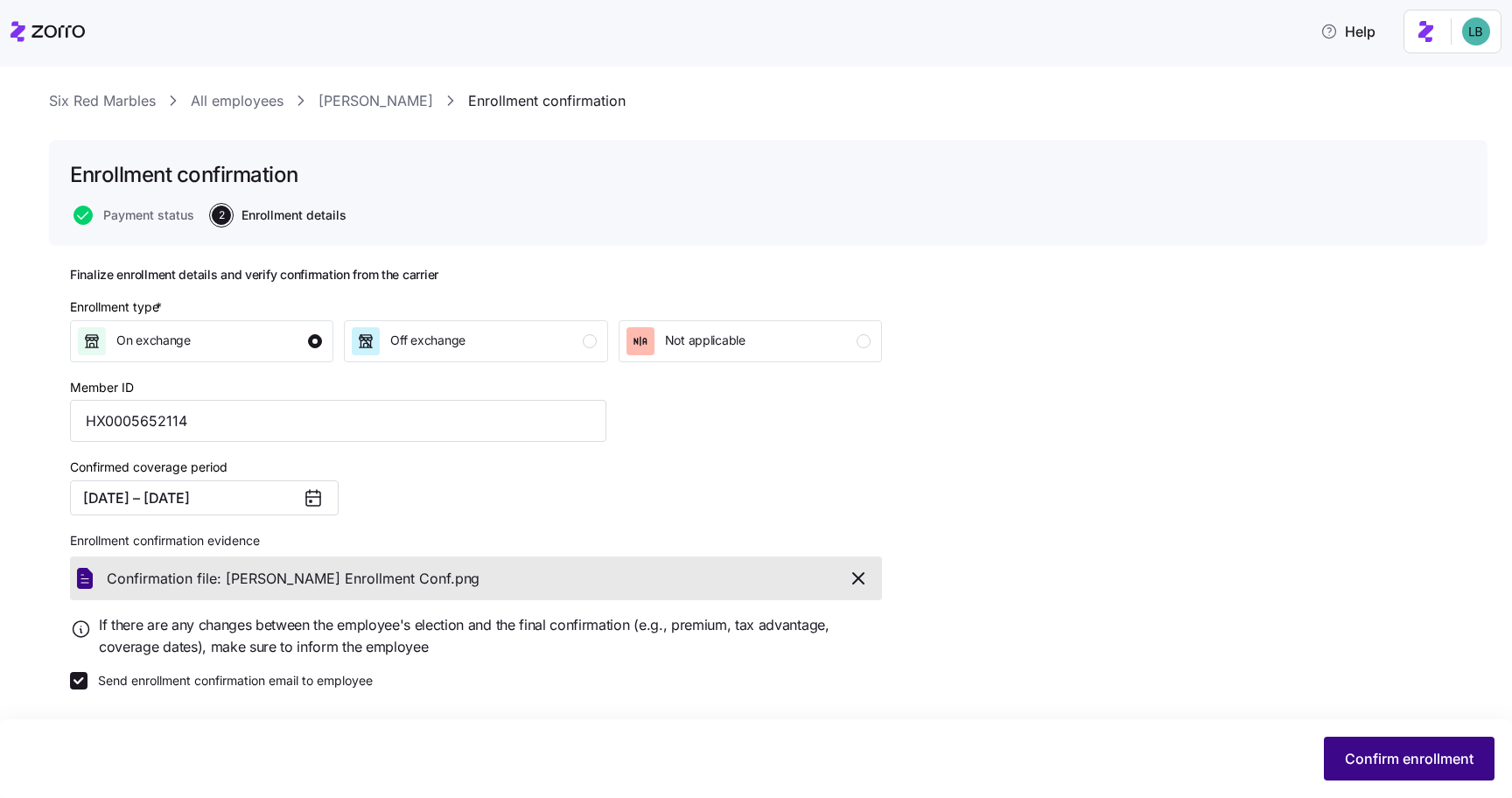
click at [1390, 768] on span "Confirm enrollment" at bounding box center [1409, 758] width 128 height 21
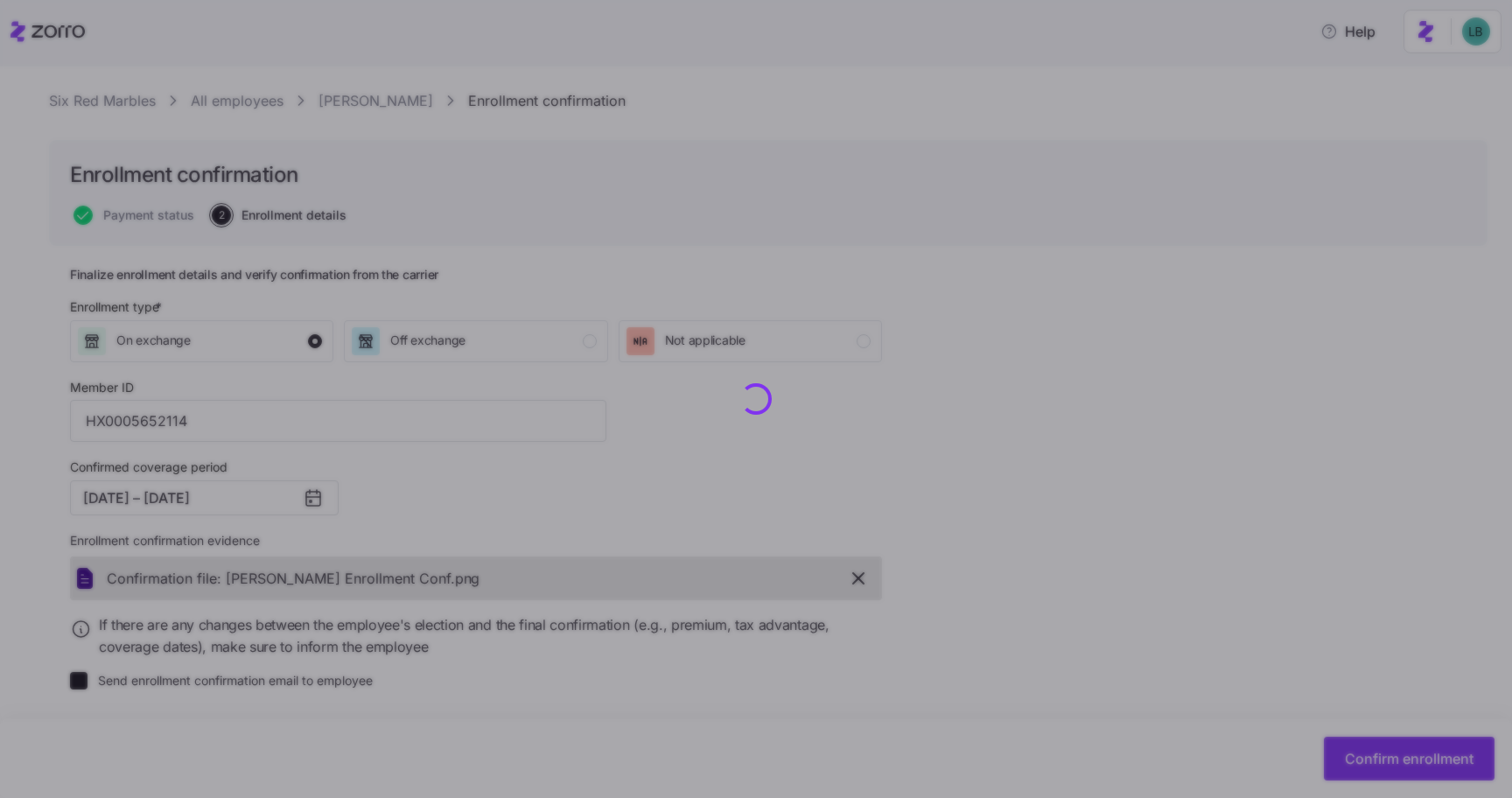
checkbox input "false"
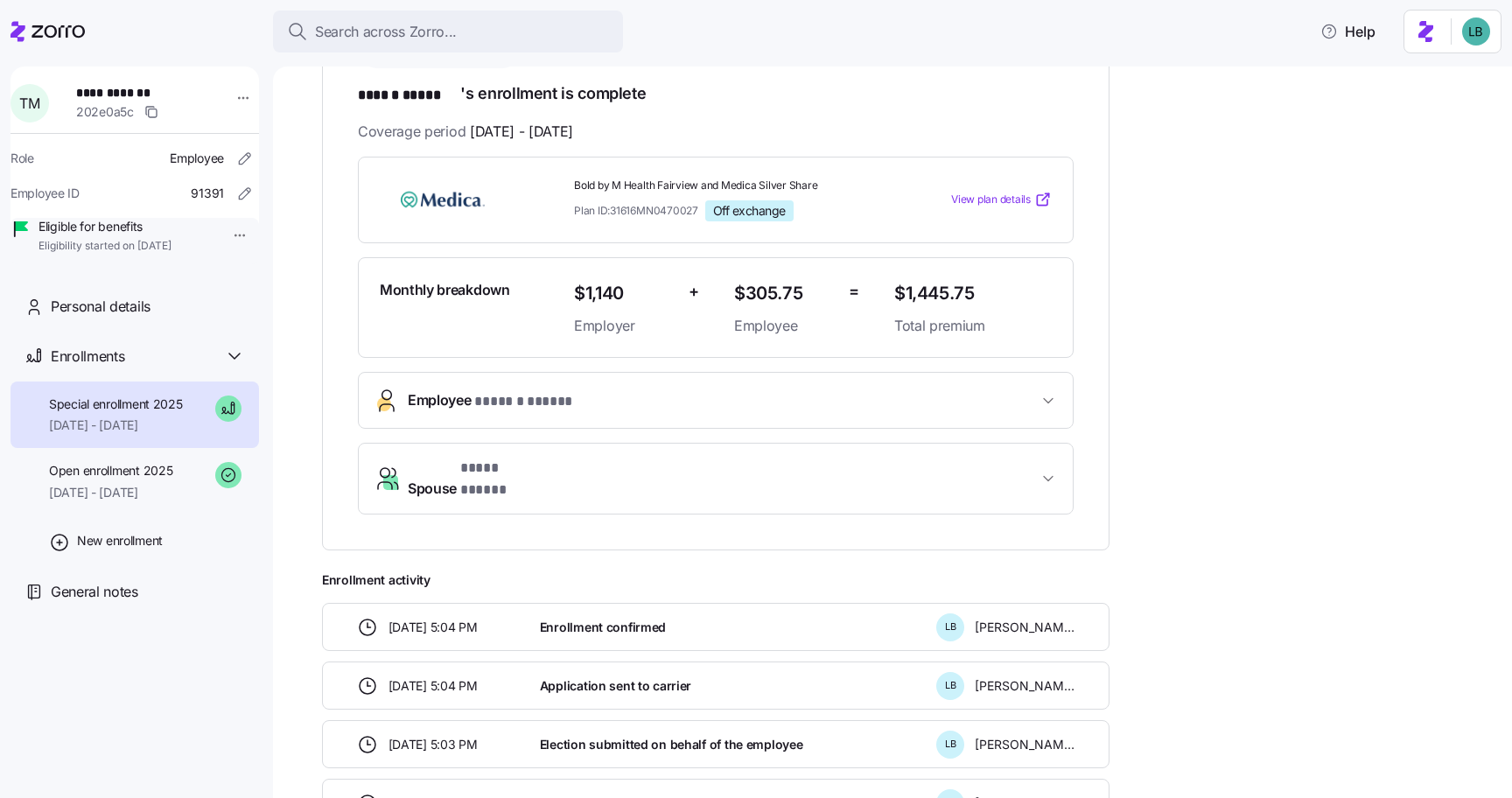
scroll to position [313, 0]
